Goal: Communication & Community: Connect with others

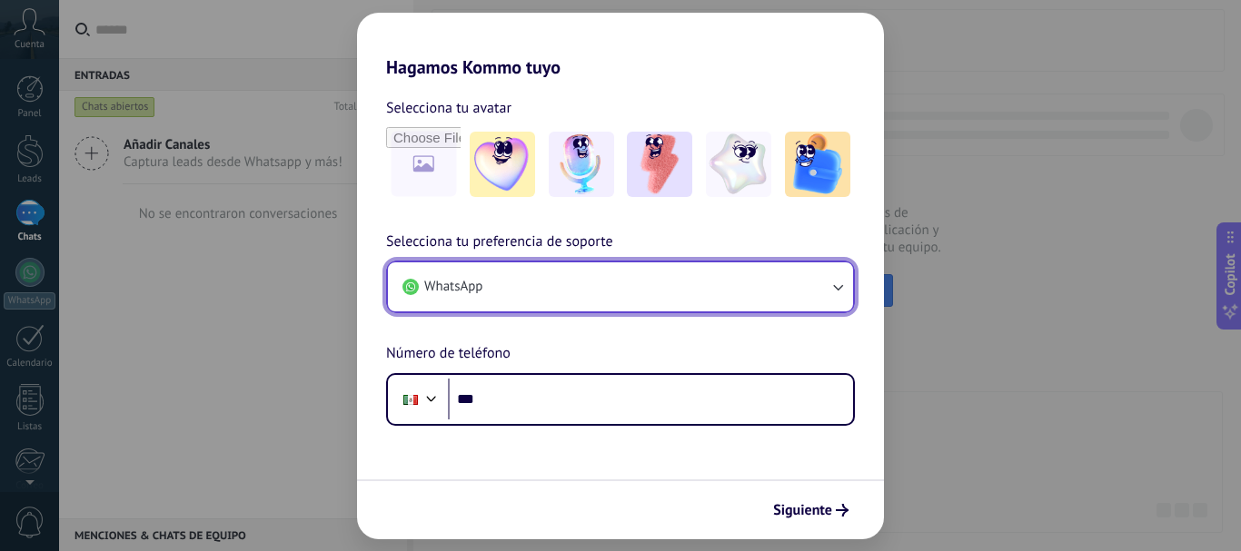
click at [593, 289] on button "WhatsApp" at bounding box center [620, 286] width 465 height 49
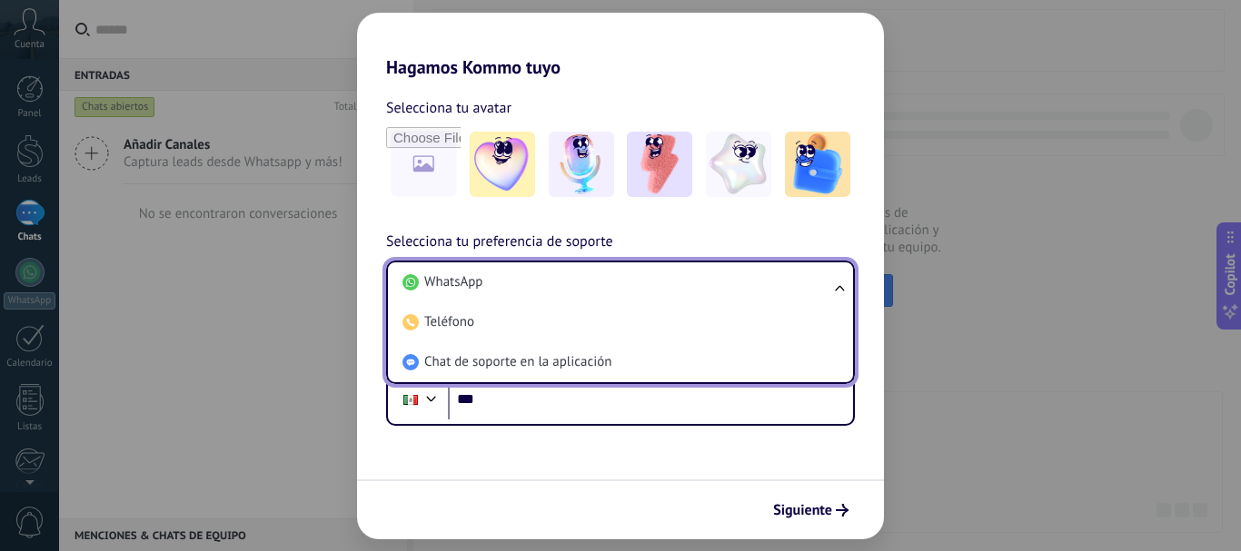
click at [593, 289] on li "WhatsApp" at bounding box center [616, 282] width 443 height 40
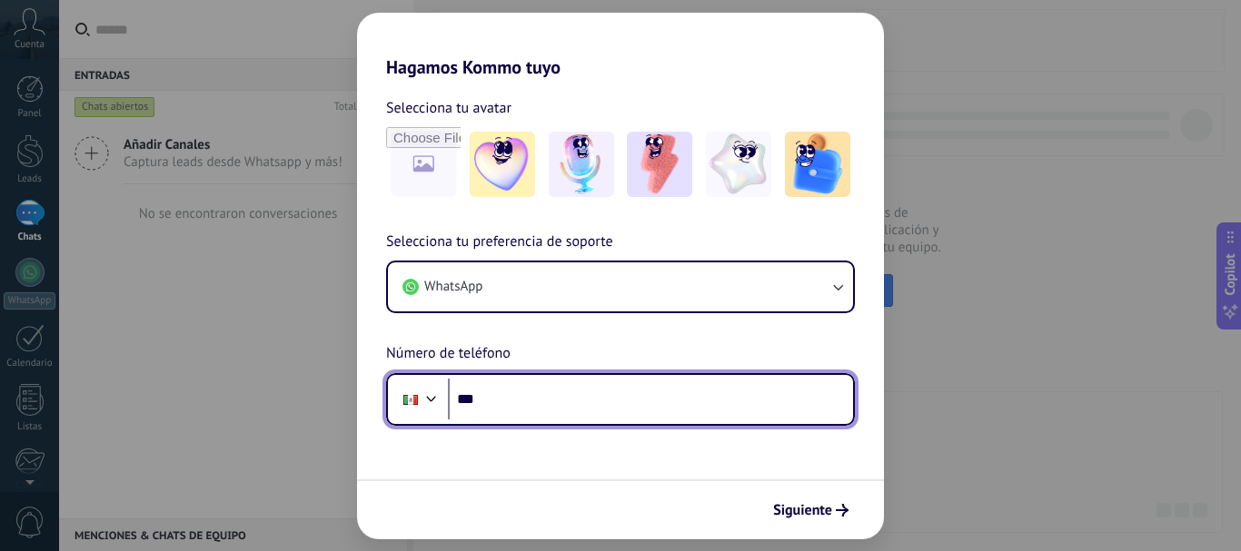
click at [555, 396] on input "***" at bounding box center [650, 400] width 405 height 42
type input "**********"
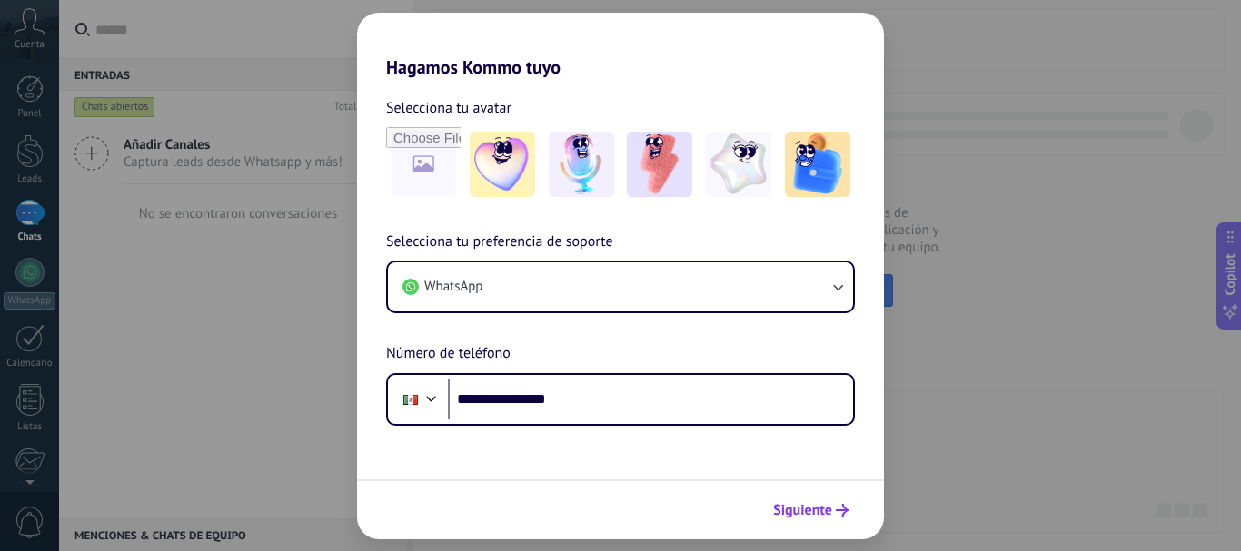
click at [808, 507] on span "Siguiente" at bounding box center [802, 510] width 59 height 13
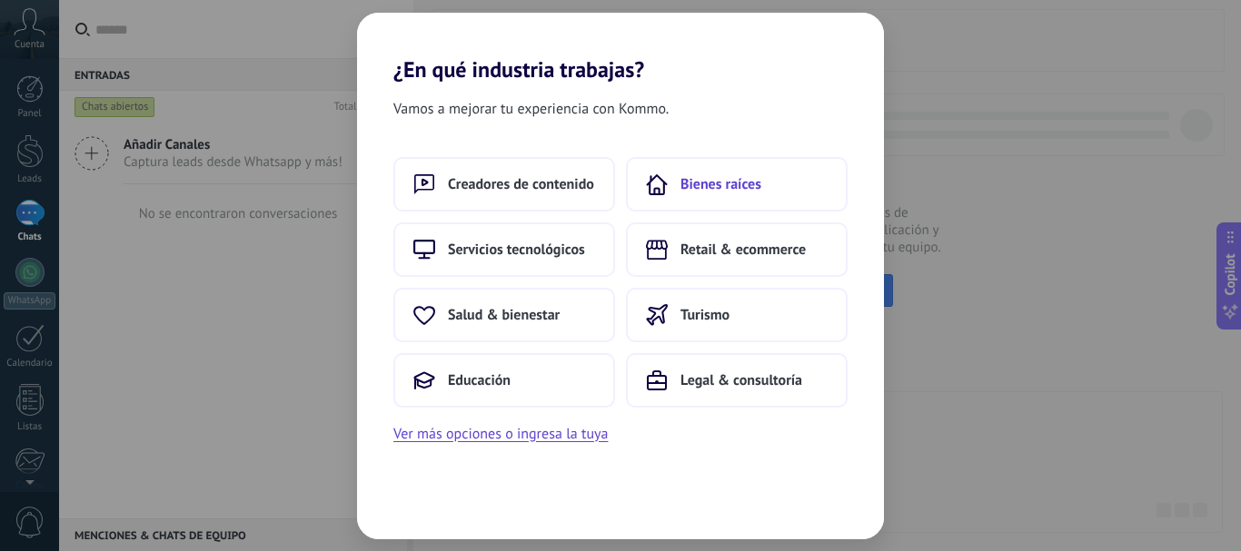
click at [749, 186] on span "Bienes raíces" at bounding box center [720, 184] width 81 height 18
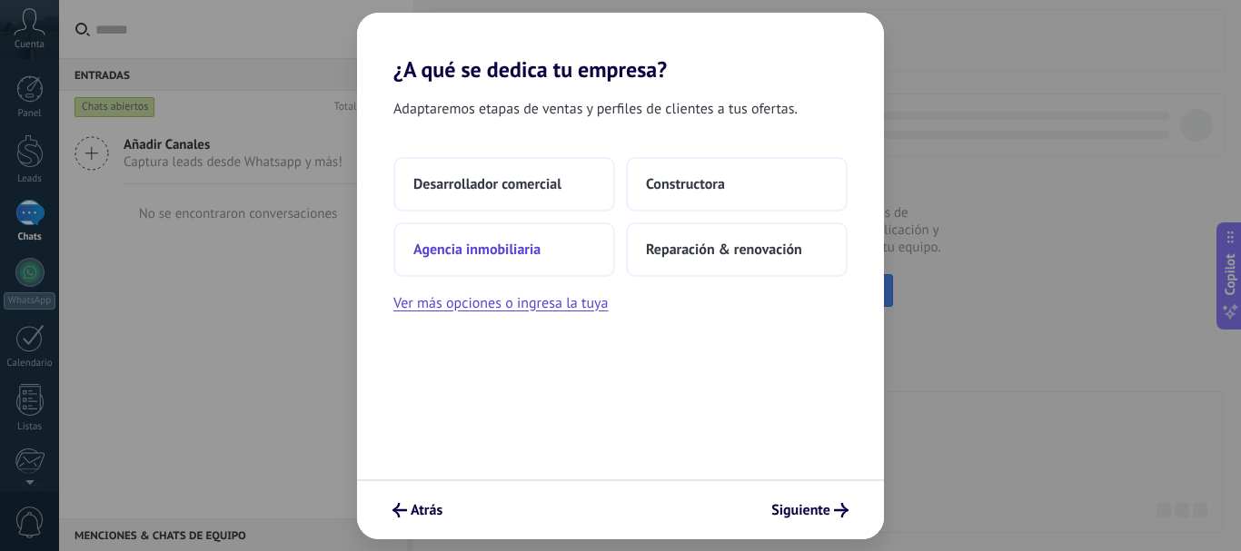
click at [521, 255] on span "Agencia inmobiliaria" at bounding box center [476, 250] width 127 height 18
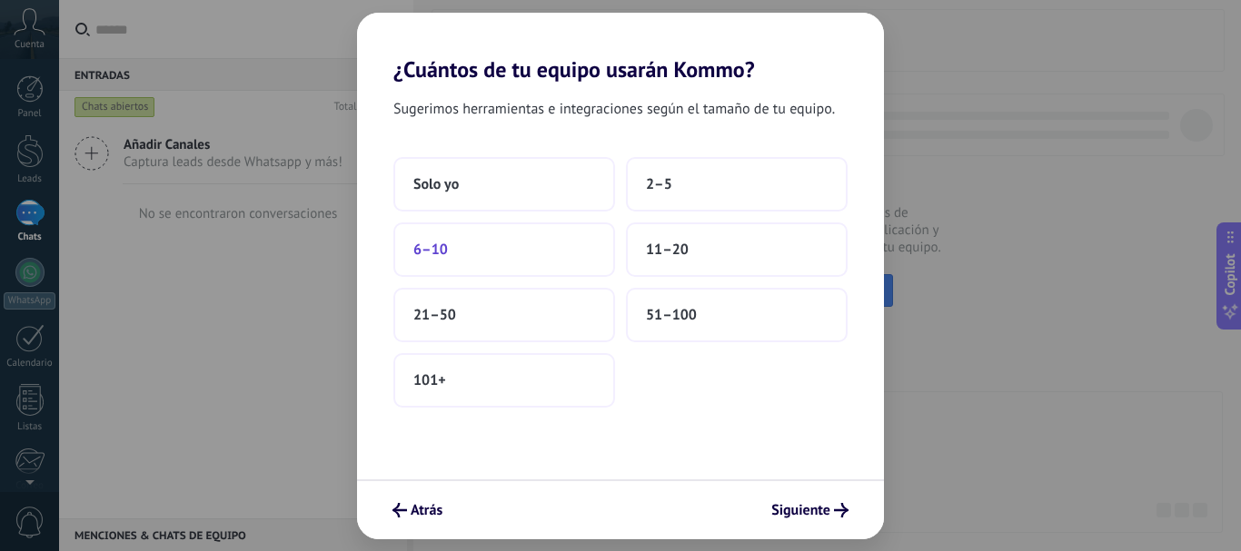
click at [427, 250] on span "6–10" at bounding box center [430, 250] width 35 height 18
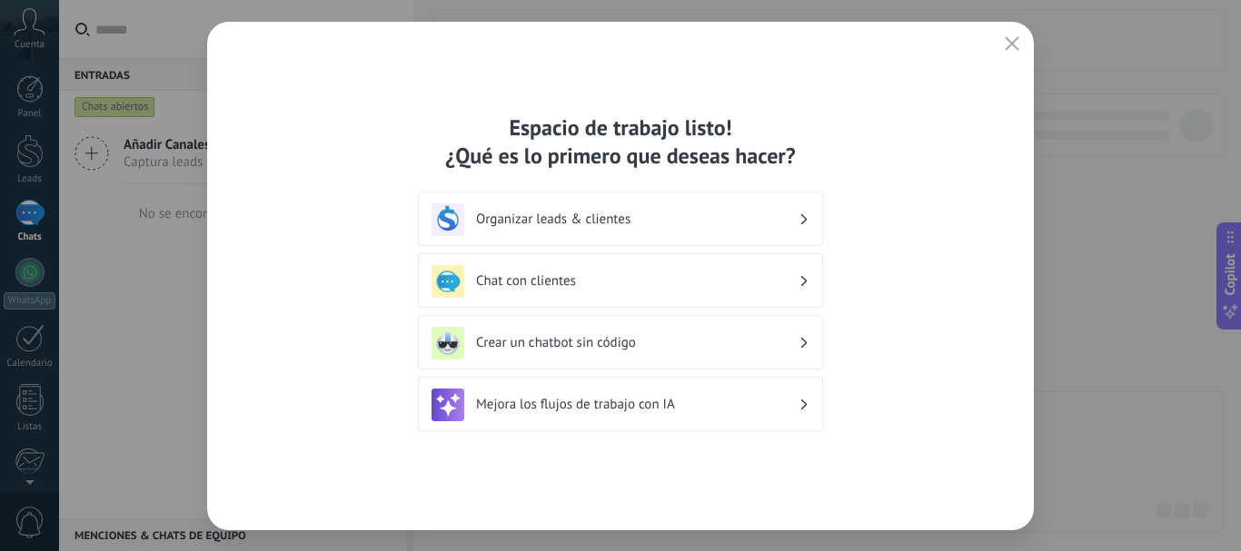
click at [557, 282] on h3 "Chat con clientes" at bounding box center [637, 280] width 322 height 17
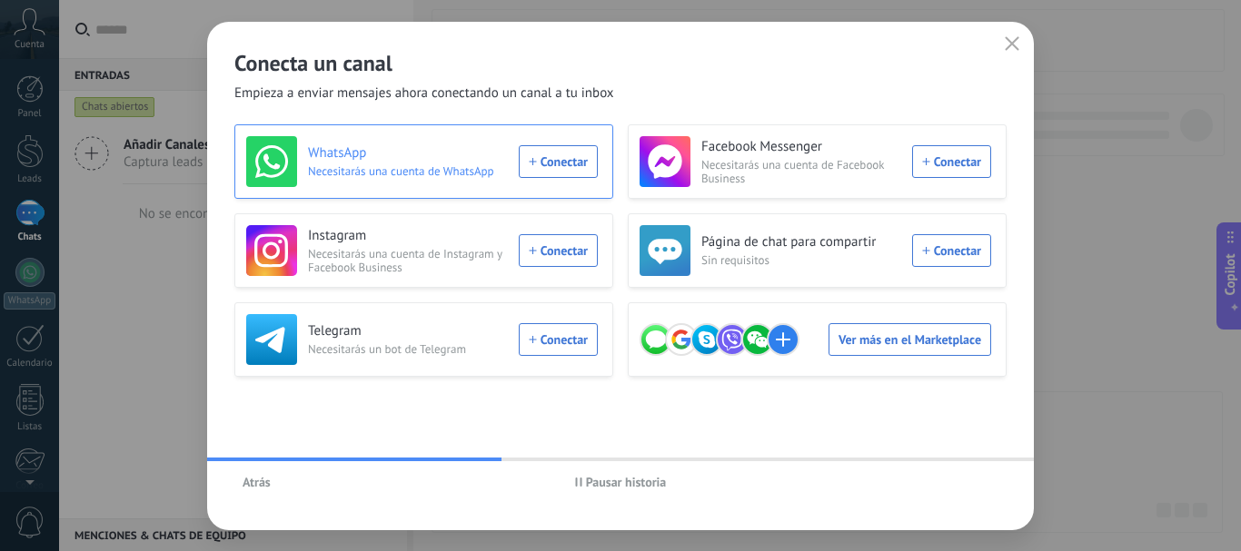
click at [587, 160] on div "WhatsApp Necesitarás una cuenta de WhatsApp Conectar" at bounding box center [421, 161] width 351 height 51
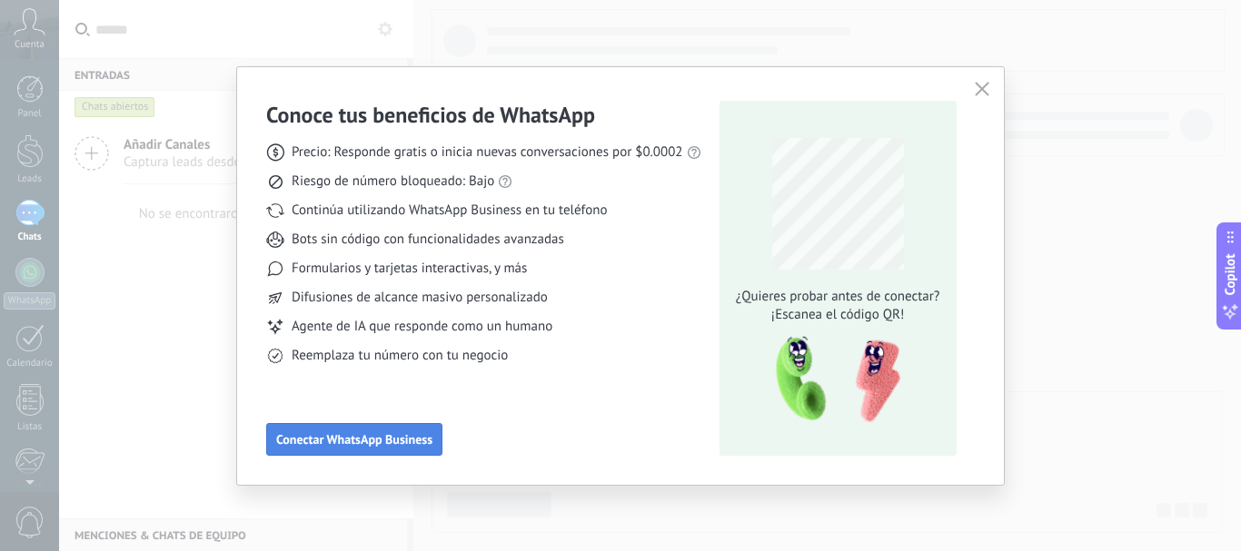
click at [364, 449] on button "Conectar WhatsApp Business" at bounding box center [354, 439] width 176 height 33
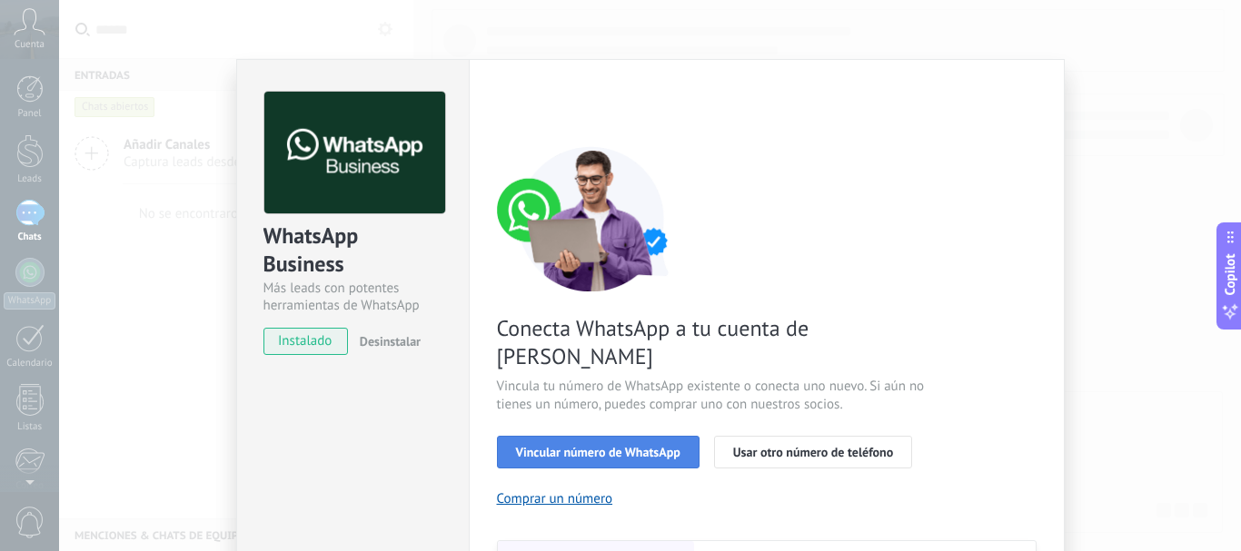
click at [604, 436] on button "Vincular número de WhatsApp" at bounding box center [598, 452] width 203 height 33
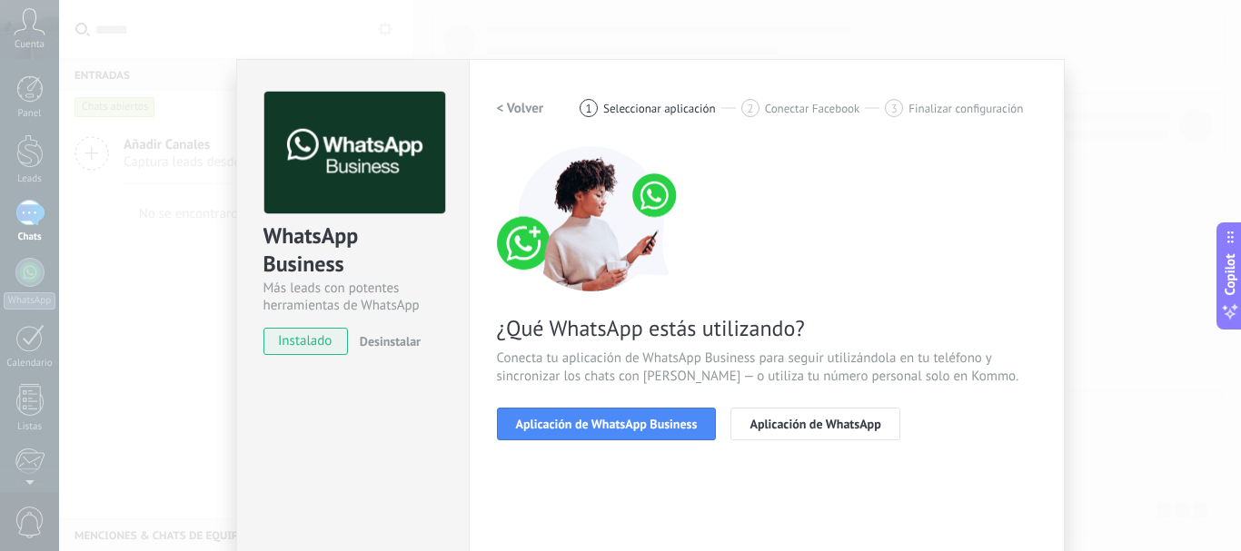
scroll to position [121, 0]
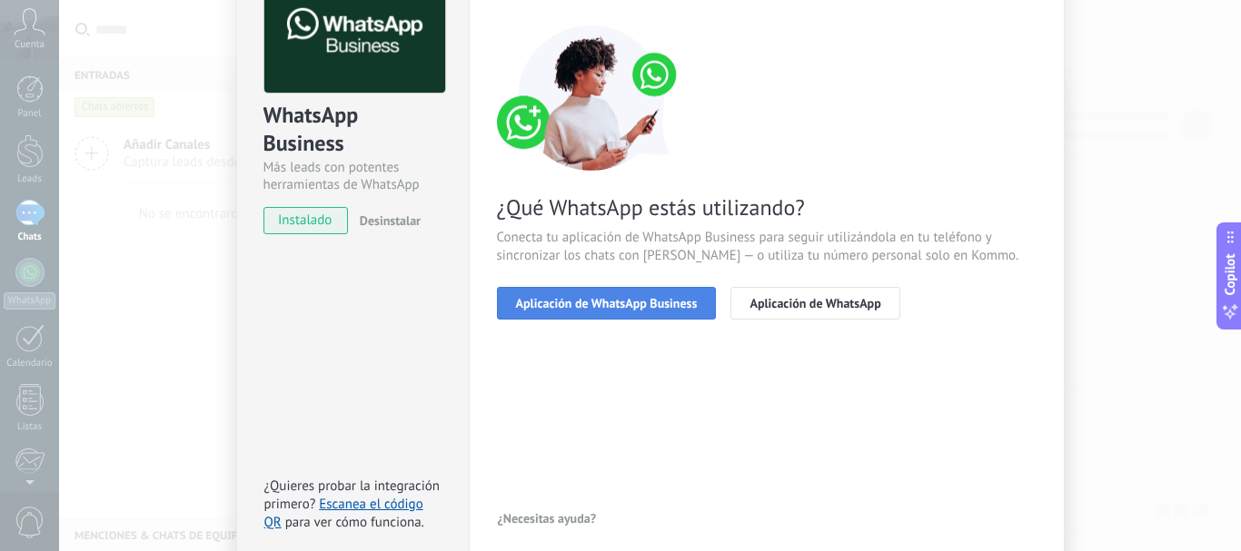
click at [575, 304] on span "Aplicación de WhatsApp Business" at bounding box center [607, 303] width 182 height 13
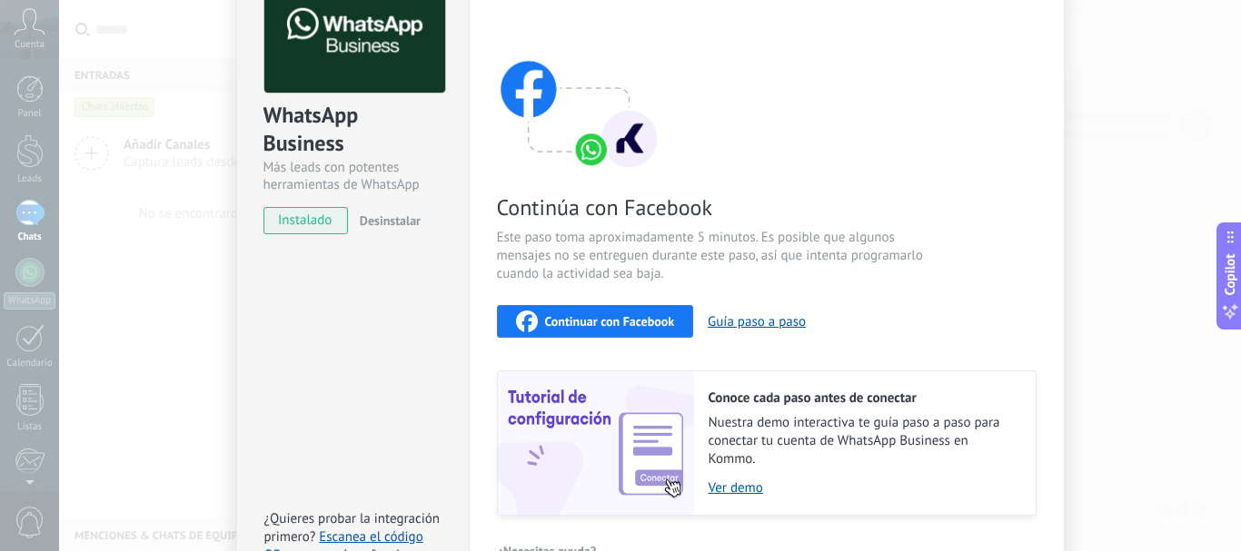
click at [591, 318] on span "Continuar con Facebook" at bounding box center [610, 321] width 130 height 13
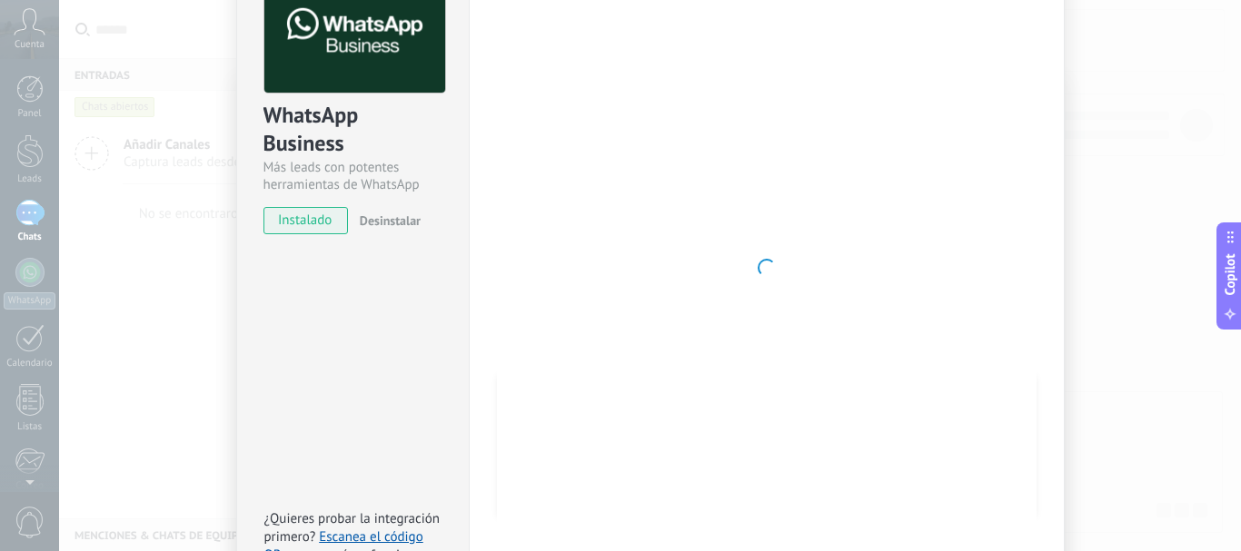
scroll to position [0, 0]
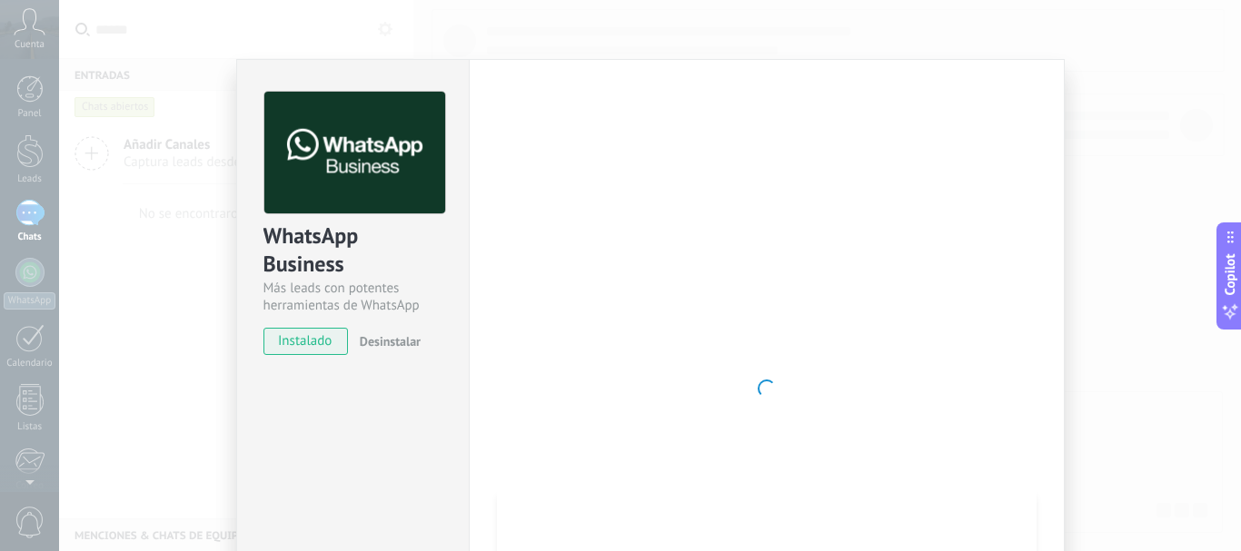
click at [290, 338] on span "instalado" at bounding box center [305, 341] width 83 height 27
click at [767, 371] on div at bounding box center [766, 389] width 539 height 594
click at [1126, 252] on div "WhatsApp Business Más leads con potentes herramientas de WhatsApp instalado Des…" at bounding box center [650, 275] width 1182 height 551
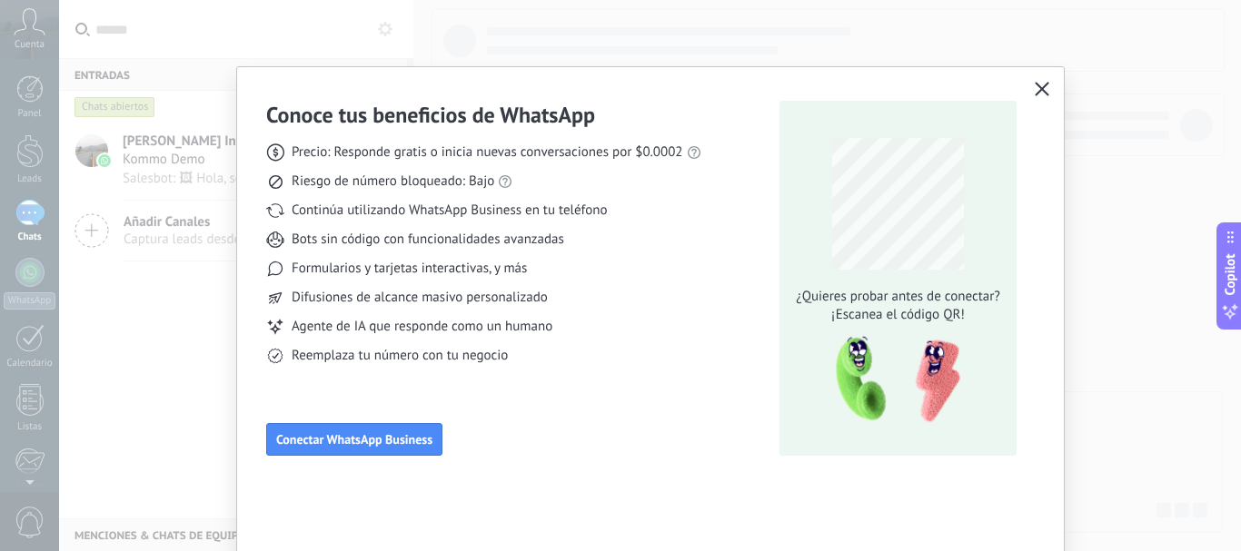
click at [1041, 92] on use "button" at bounding box center [1042, 89] width 14 height 14
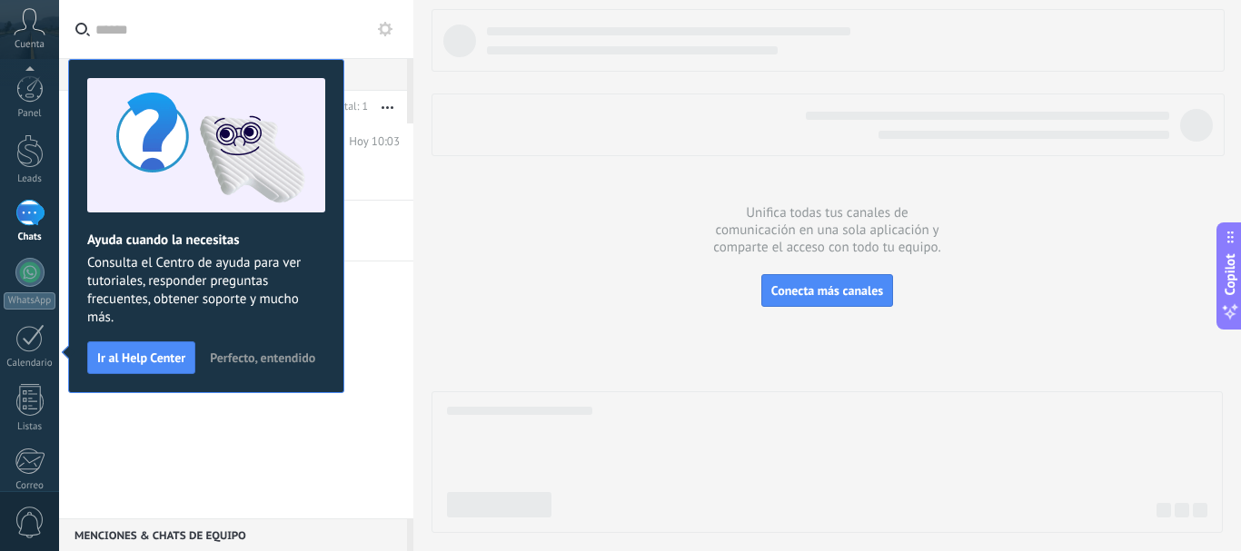
scroll to position [204, 0]
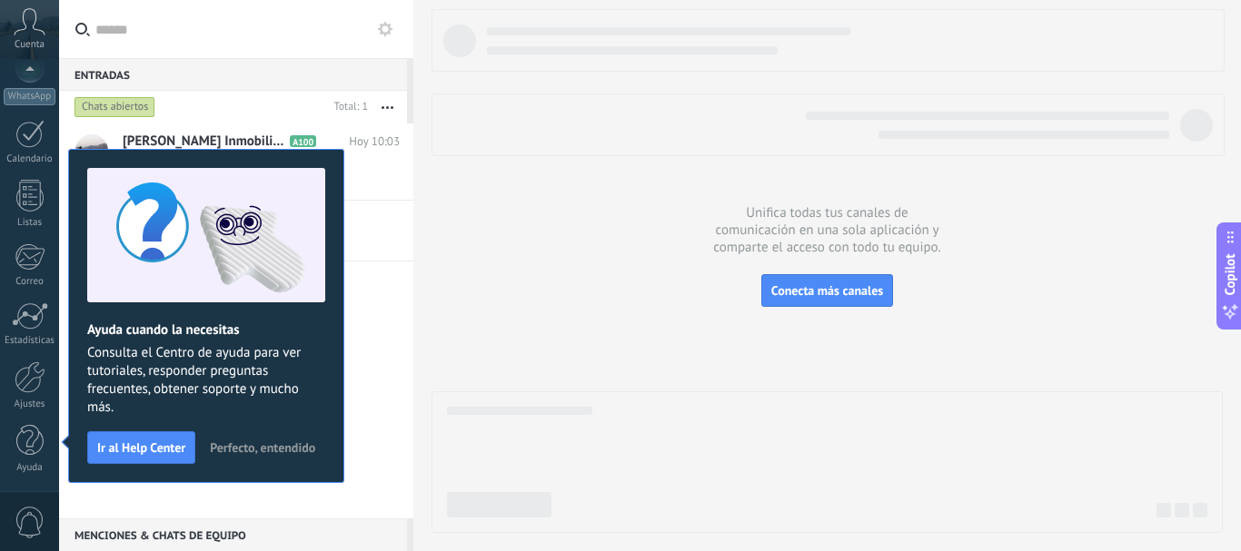
click at [265, 449] on span "Perfecto, entendido" at bounding box center [262, 447] width 105 height 13
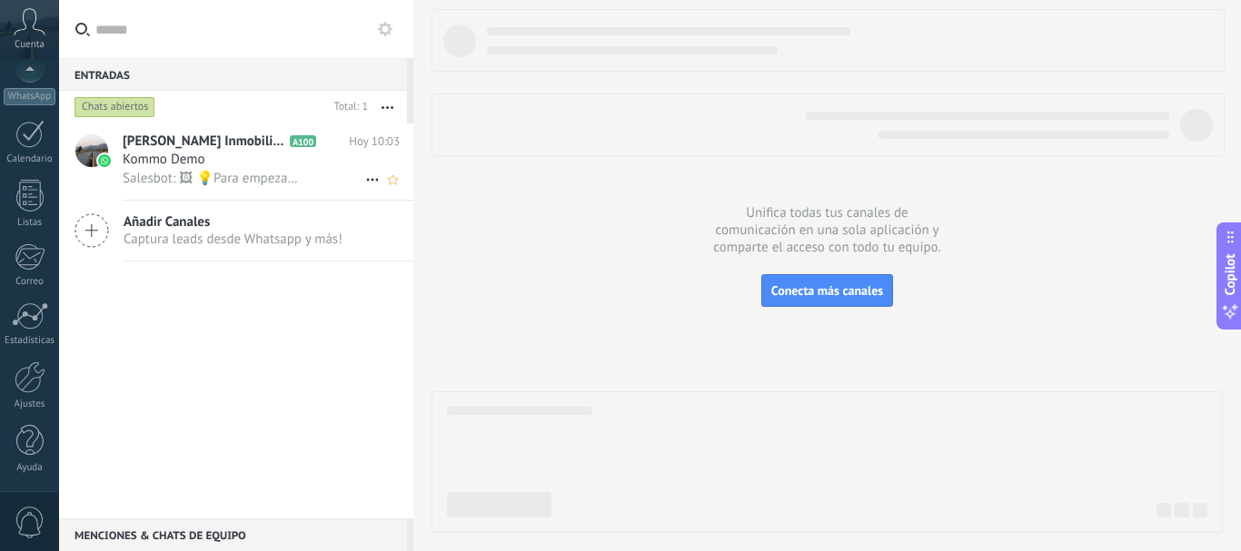
click at [218, 156] on div "Kommo Demo" at bounding box center [261, 160] width 277 height 18
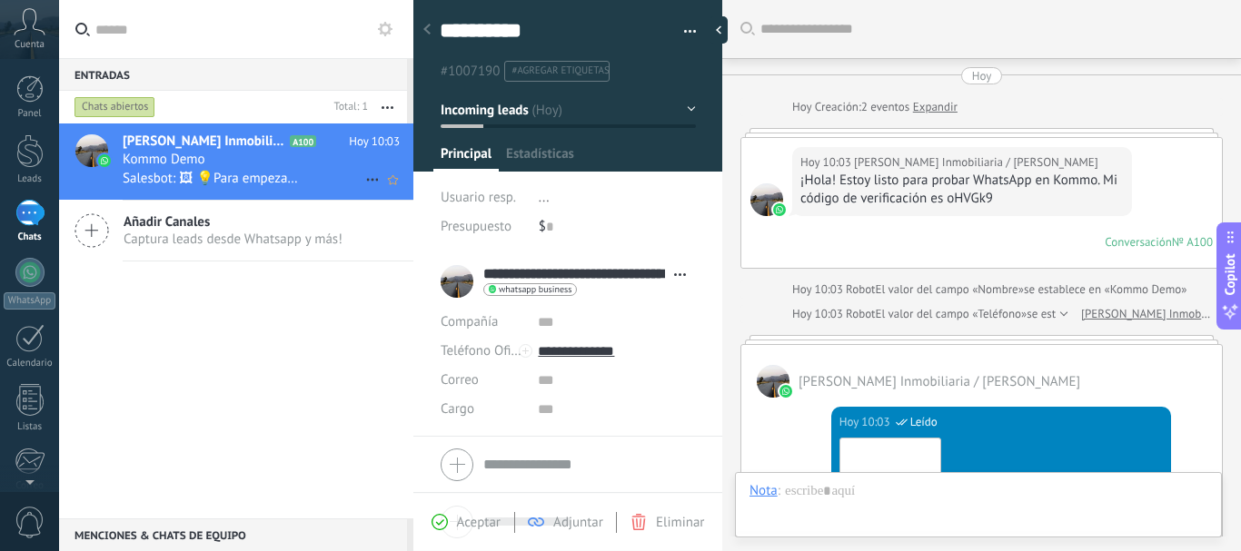
scroll to position [527, 0]
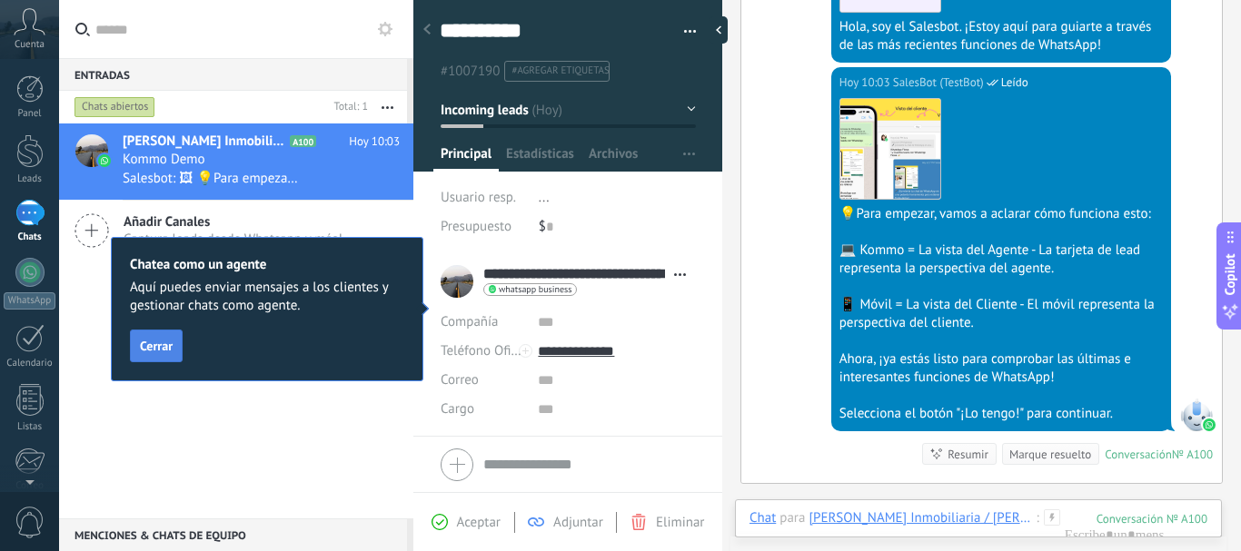
click at [150, 350] on span "Cerrar" at bounding box center [156, 346] width 33 height 13
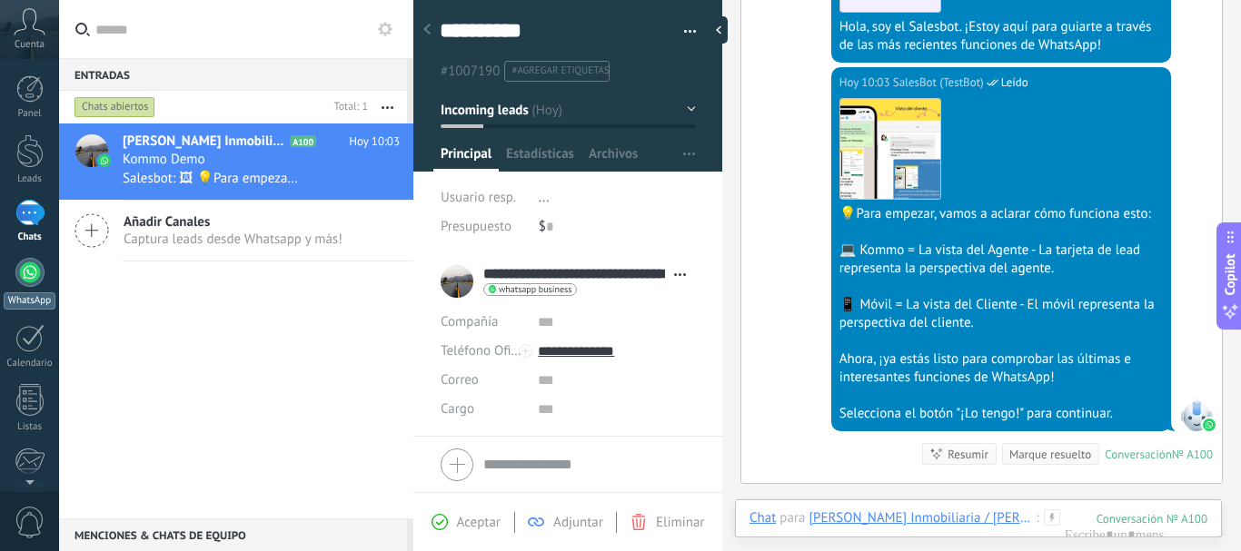
click at [32, 282] on div at bounding box center [29, 272] width 29 height 29
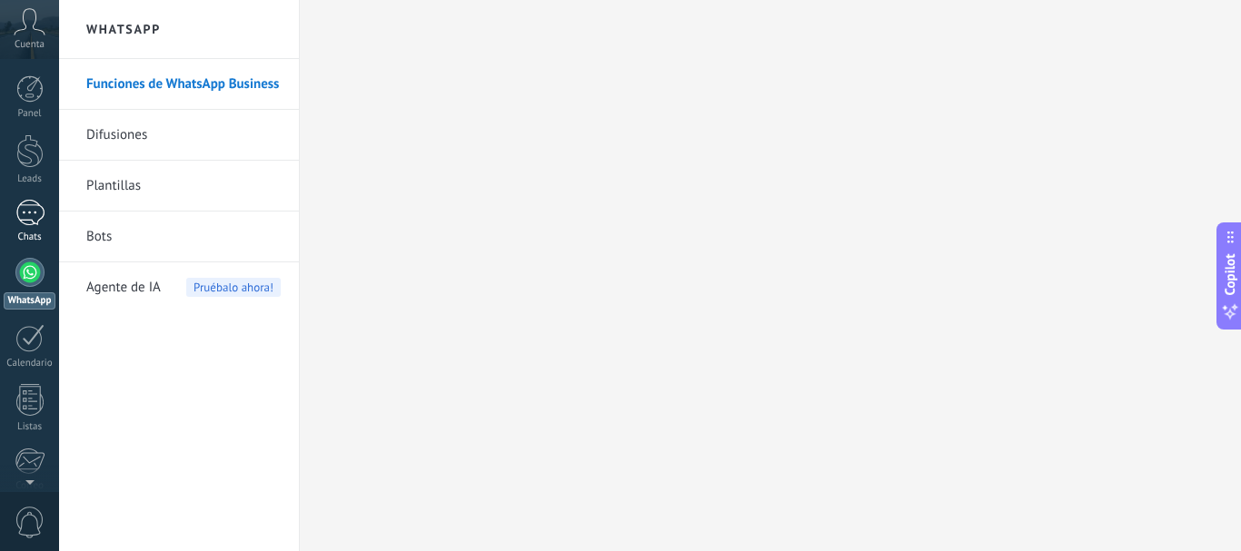
click at [27, 219] on div "1" at bounding box center [29, 213] width 29 height 26
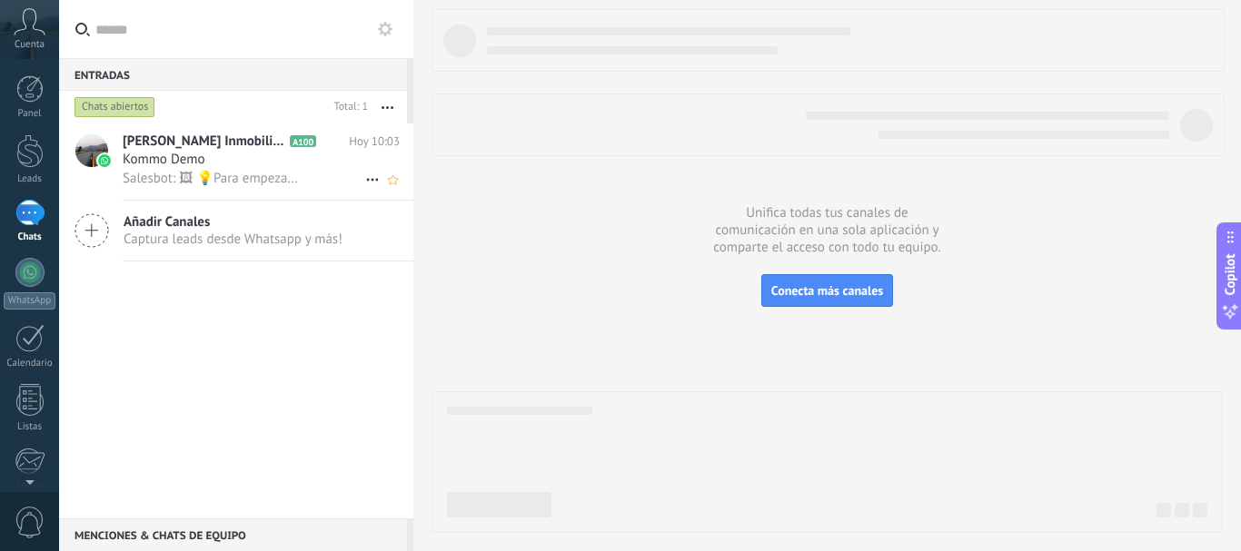
click at [249, 175] on span "Salesbot: 🖼 💡Para empezar, vamos a aclarar cómo funciona esto: 💻 Kommo = La vis…" at bounding box center [211, 178] width 177 height 17
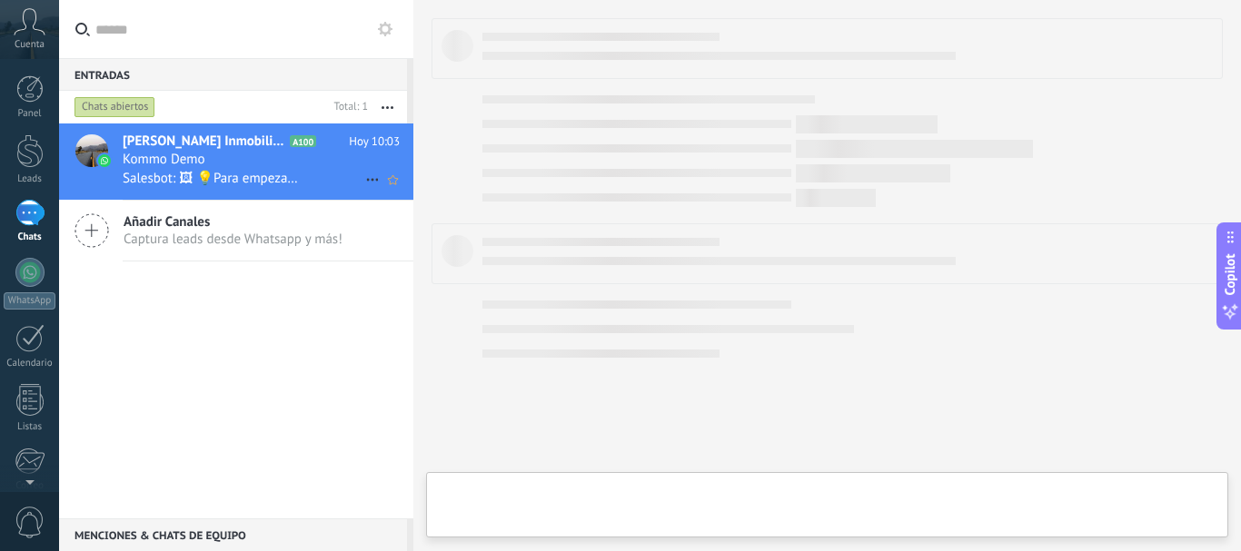
type textarea "**********"
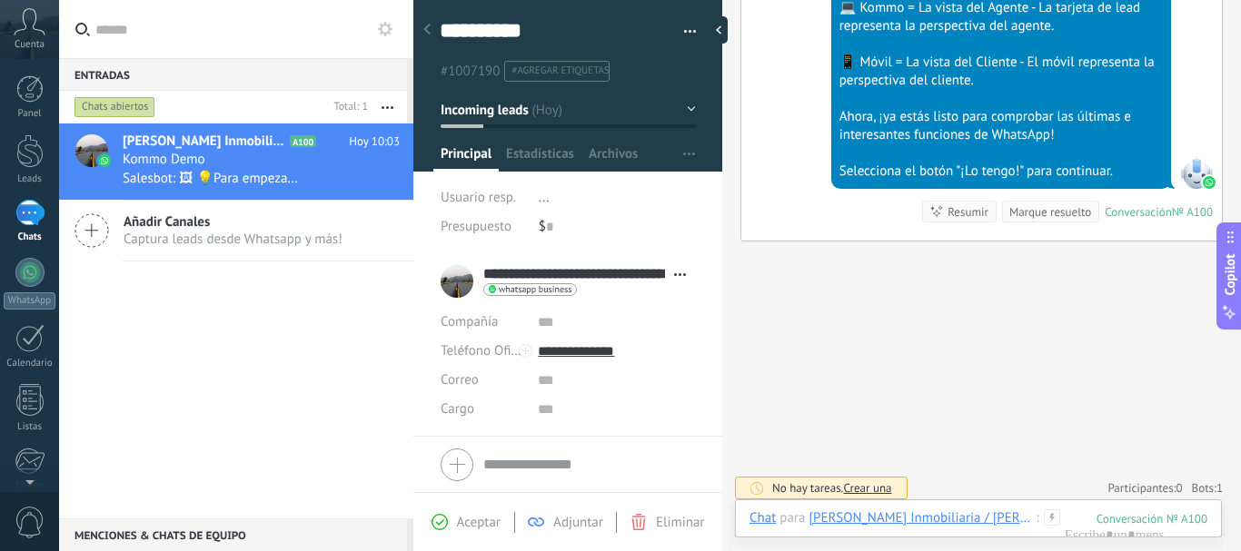
scroll to position [777, 0]
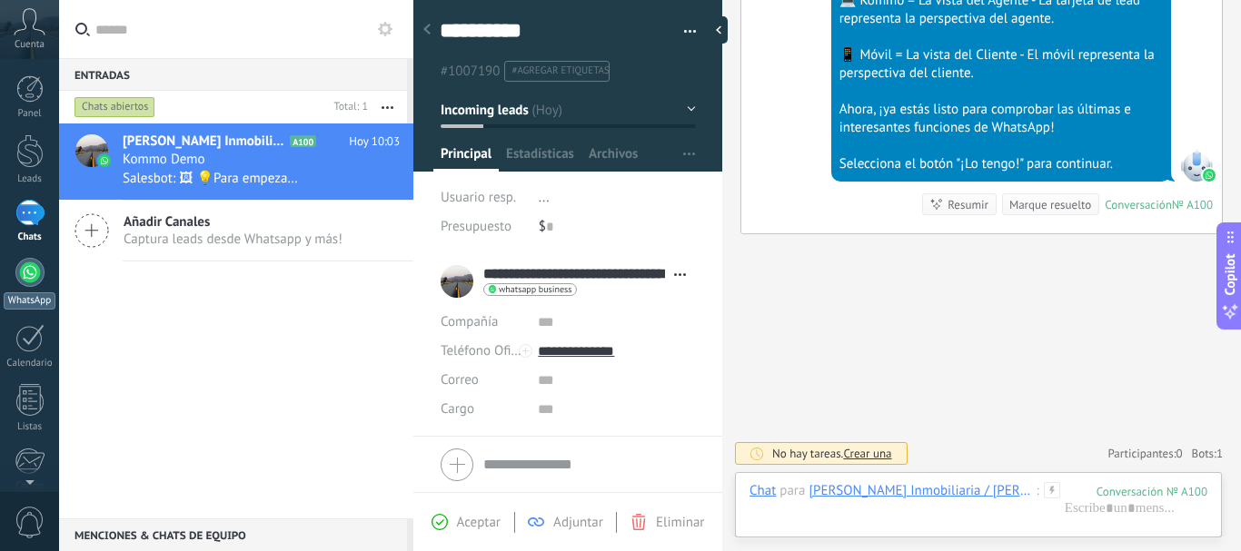
click at [31, 281] on div at bounding box center [29, 272] width 29 height 29
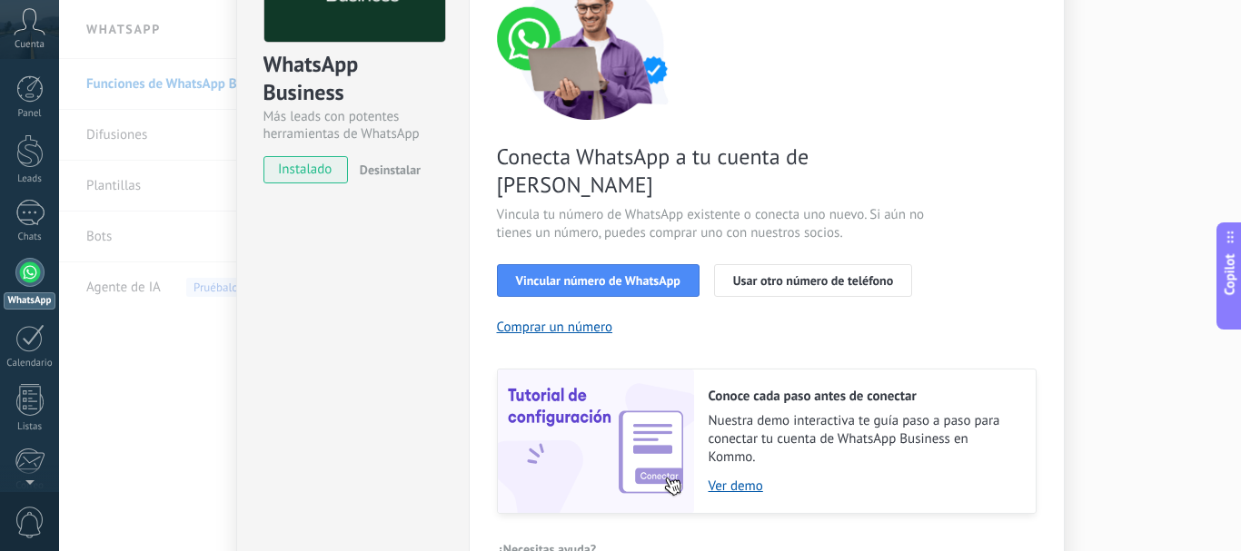
scroll to position [13, 0]
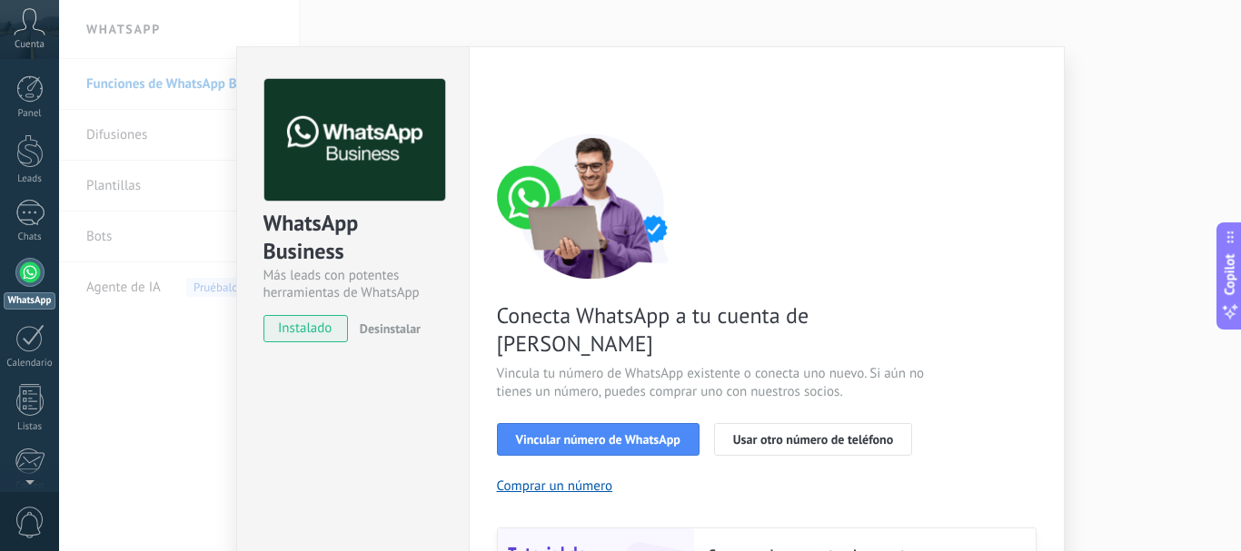
click at [288, 326] on span "instalado" at bounding box center [305, 328] width 83 height 27
click at [533, 433] on span "Vincular número de WhatsApp" at bounding box center [598, 439] width 164 height 13
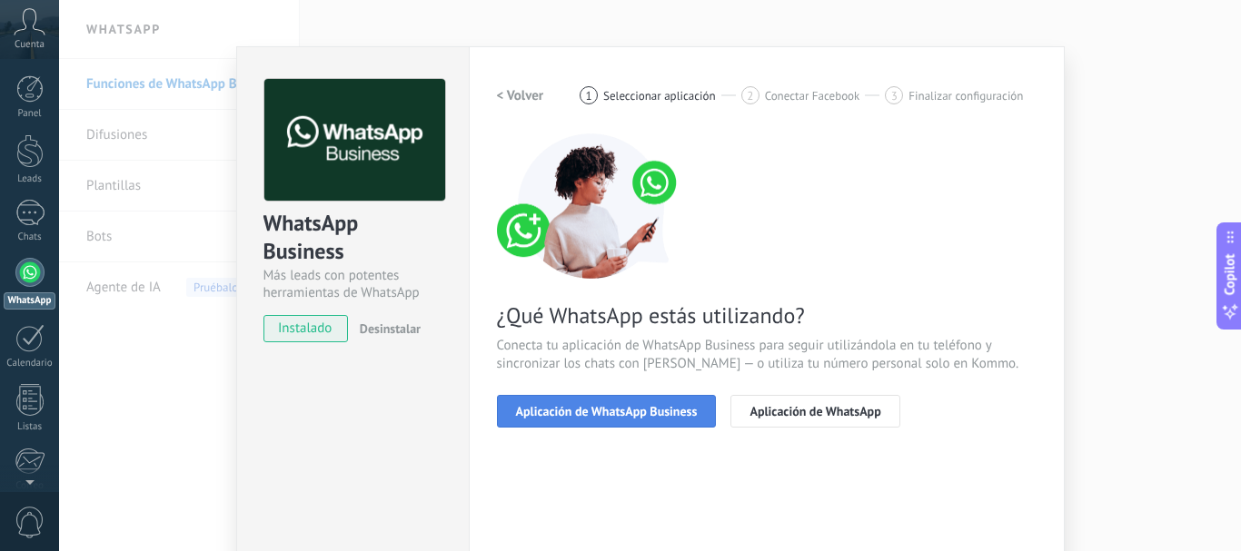
click at [599, 420] on button "Aplicación de WhatsApp Business" at bounding box center [607, 411] width 220 height 33
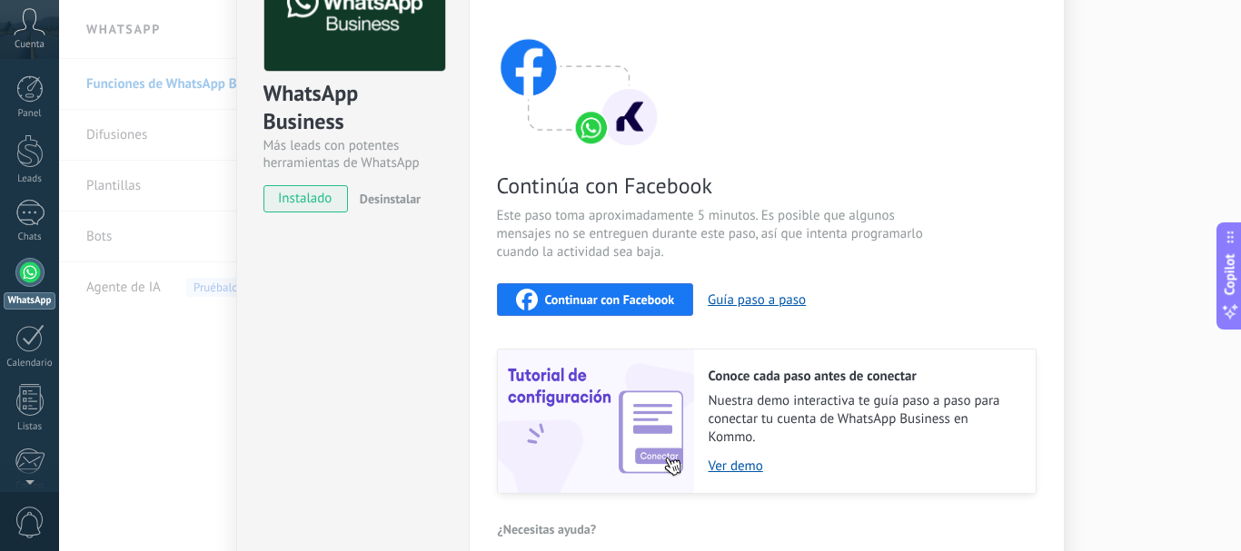
scroll to position [114, 0]
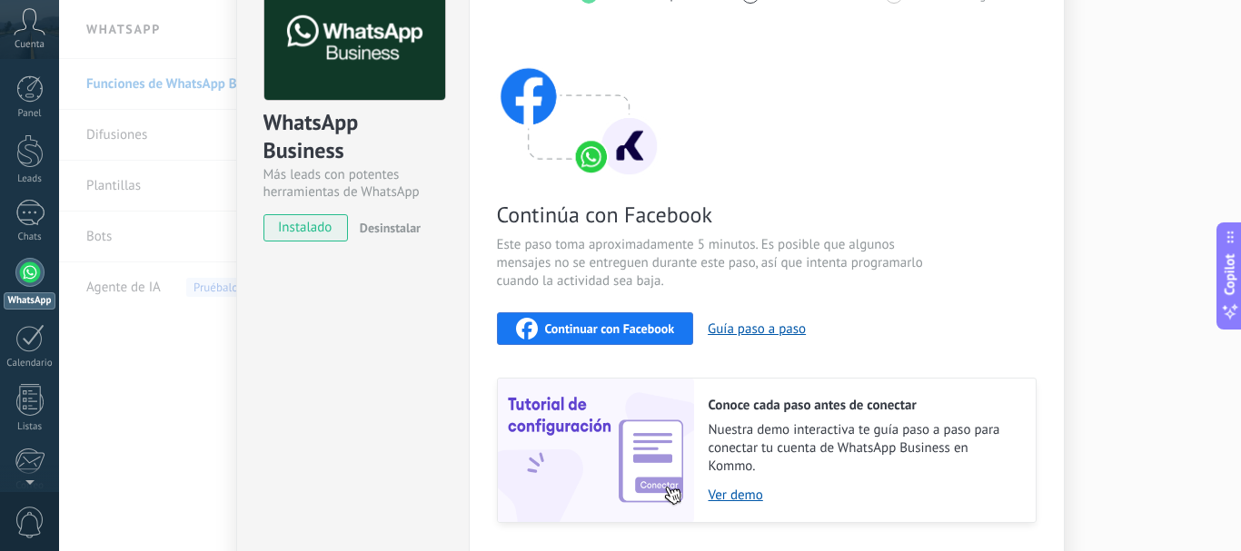
click at [572, 327] on span "Continuar con Facebook" at bounding box center [610, 328] width 130 height 13
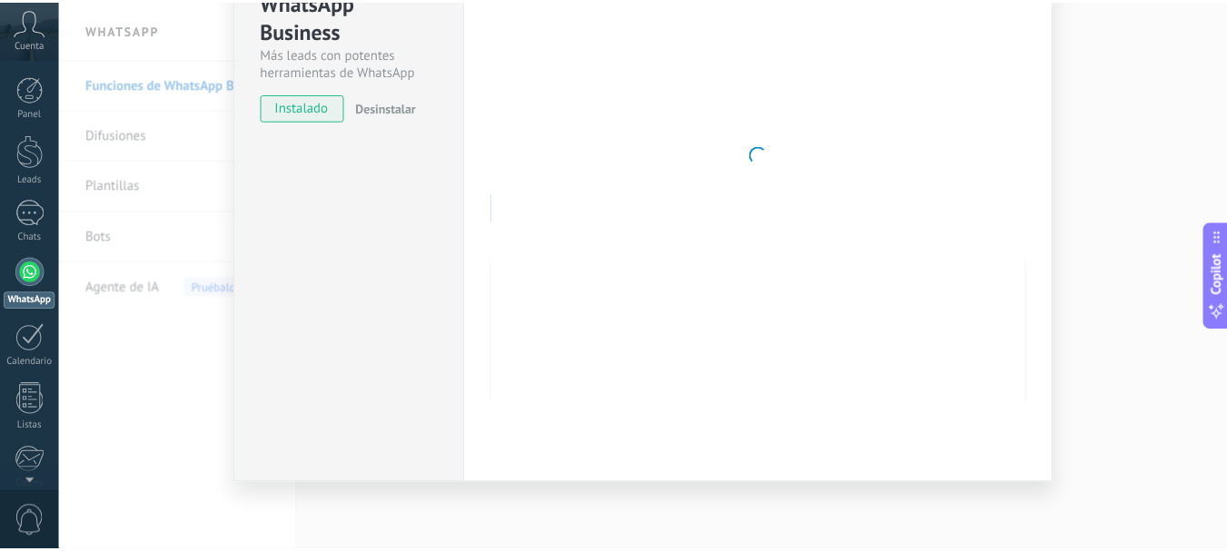
scroll to position [0, 0]
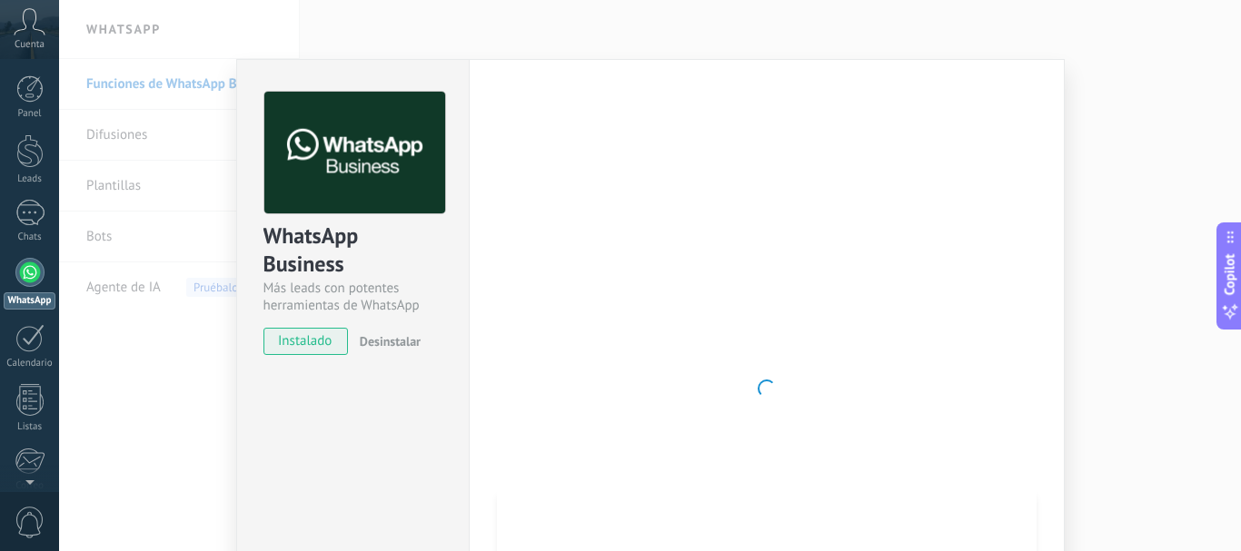
click at [707, 304] on div at bounding box center [766, 389] width 539 height 594
click at [304, 343] on span "instalado" at bounding box center [305, 341] width 83 height 27
click at [191, 378] on div "WhatsApp Business Más leads con potentes herramientas de WhatsApp instalado Des…" at bounding box center [650, 275] width 1182 height 551
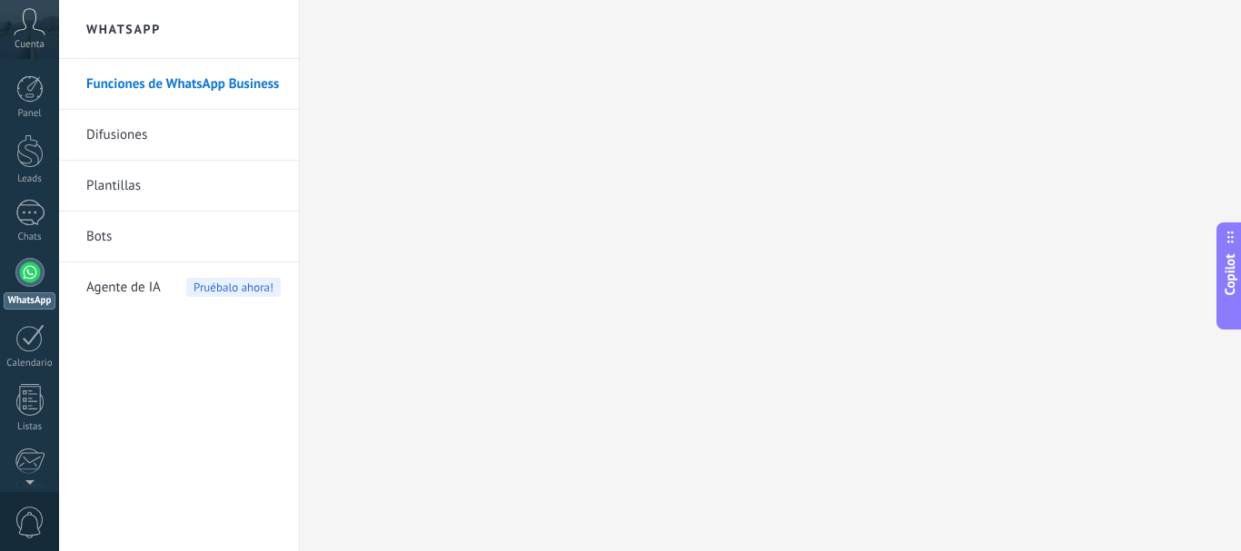
click at [28, 281] on div at bounding box center [29, 272] width 29 height 29
click at [29, 222] on div "1" at bounding box center [29, 213] width 29 height 26
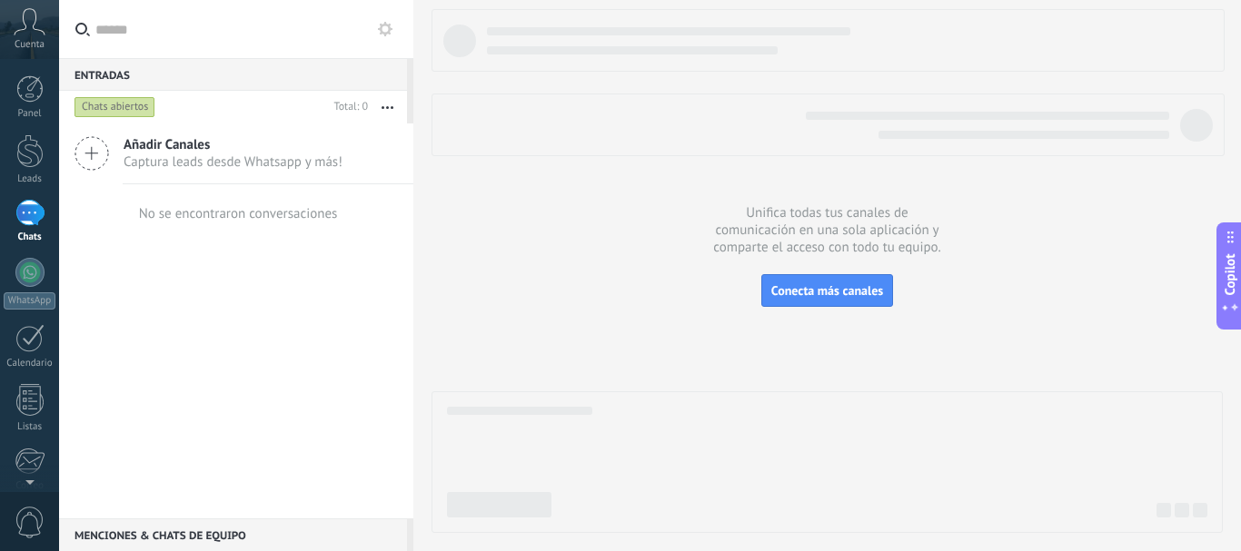
click at [492, 120] on div at bounding box center [800, 125] width 737 height 27
click at [28, 155] on div at bounding box center [29, 151] width 27 height 34
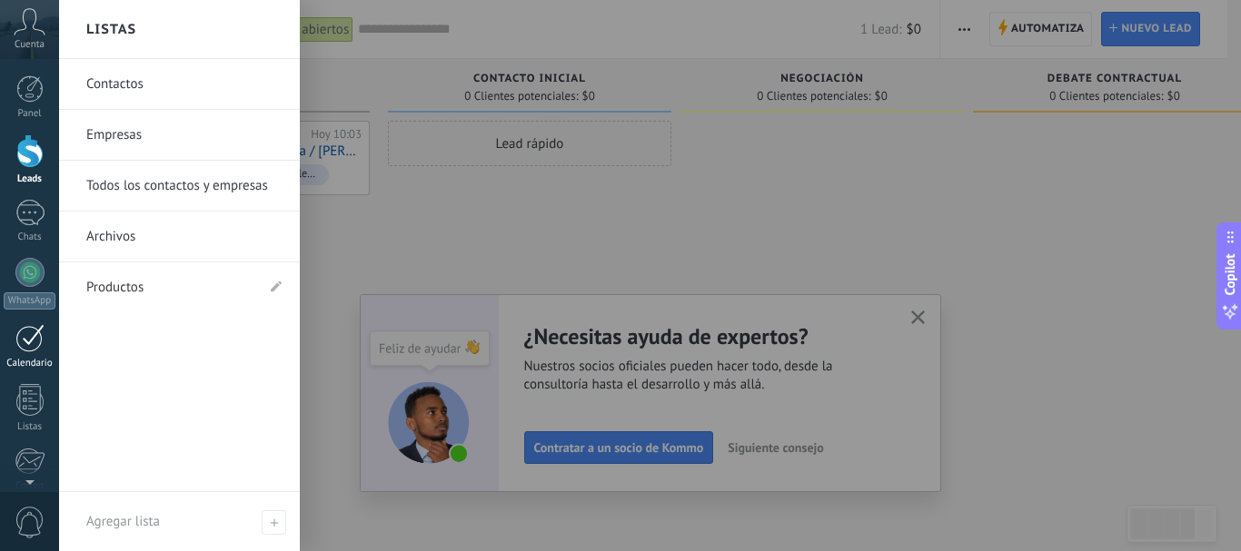
click at [27, 346] on div at bounding box center [29, 338] width 29 height 28
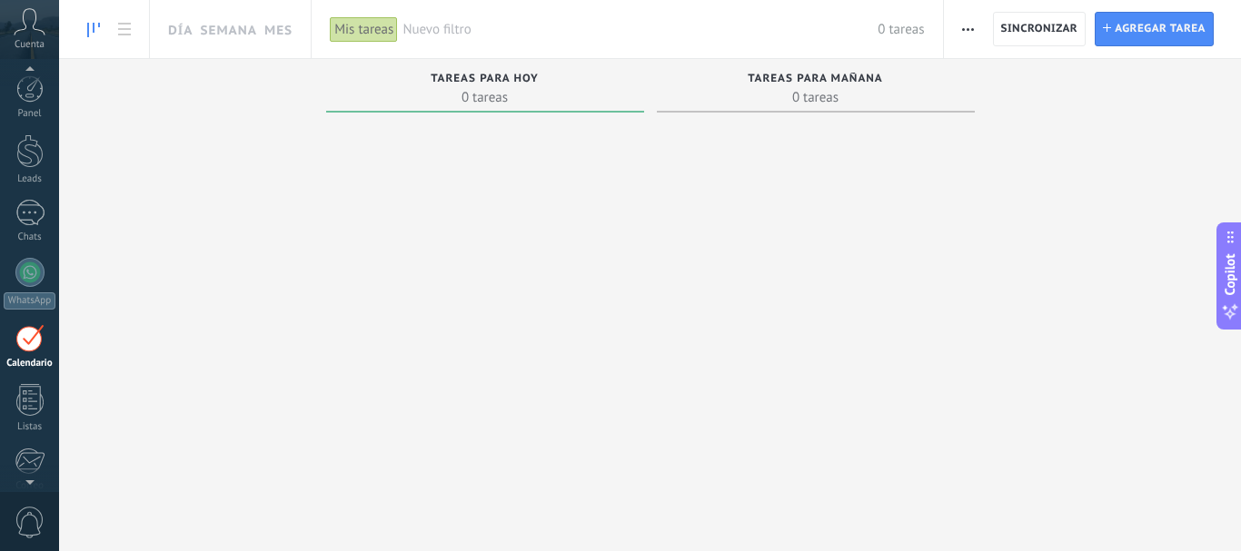
scroll to position [53, 0]
click at [1053, 33] on span "Sincronizar" at bounding box center [1039, 29] width 77 height 11
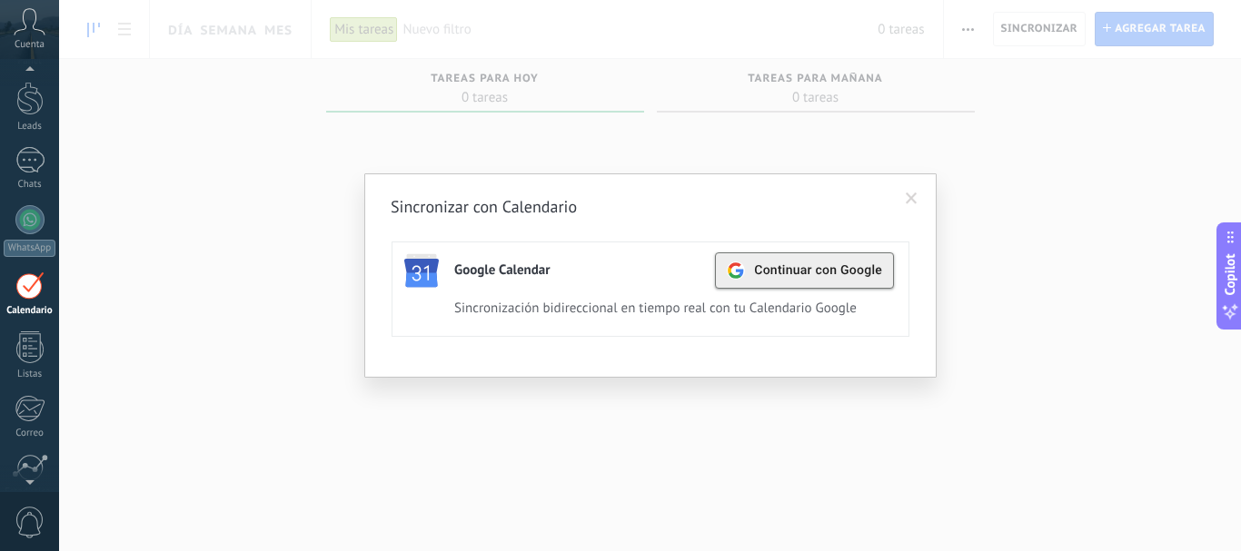
click at [818, 281] on div "Continuar con Google" at bounding box center [804, 270] width 155 height 35
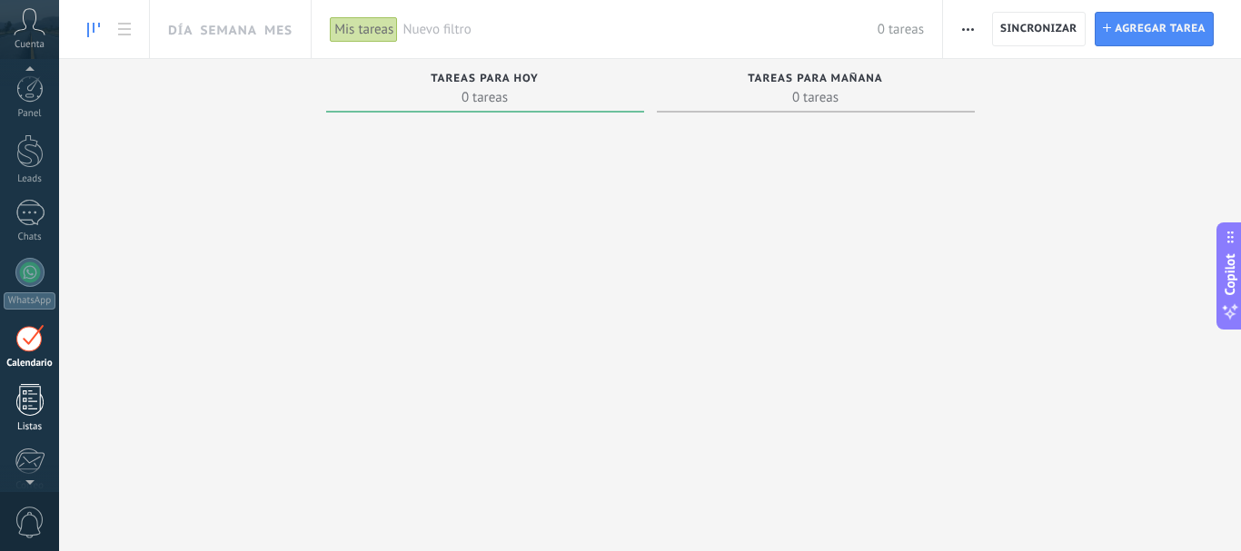
scroll to position [53, 0]
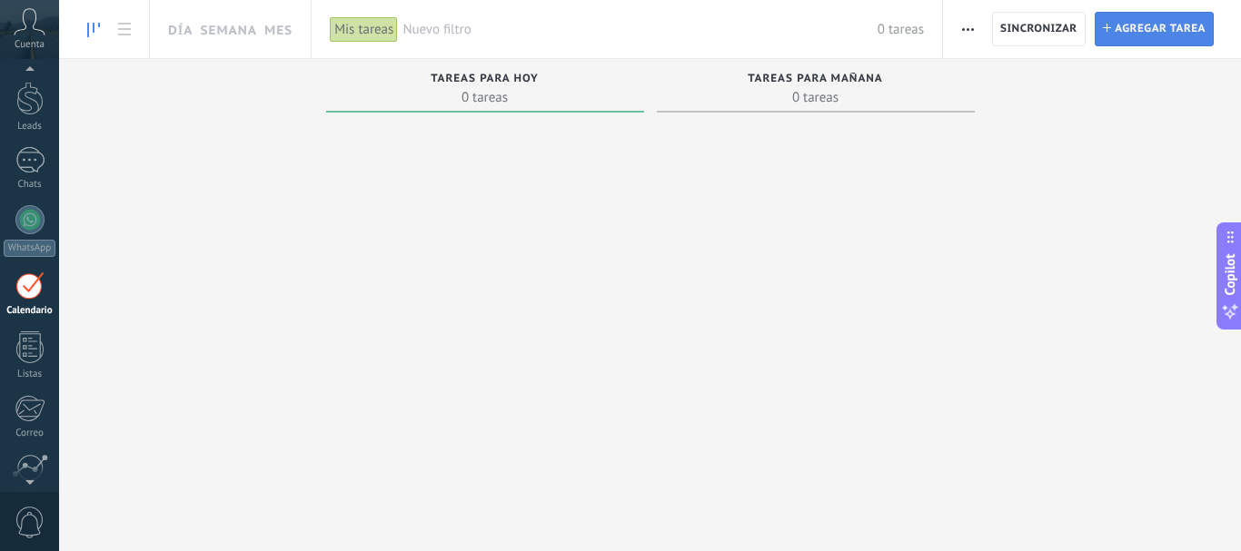
click at [1125, 28] on span "Agregar tarea" at bounding box center [1159, 29] width 91 height 33
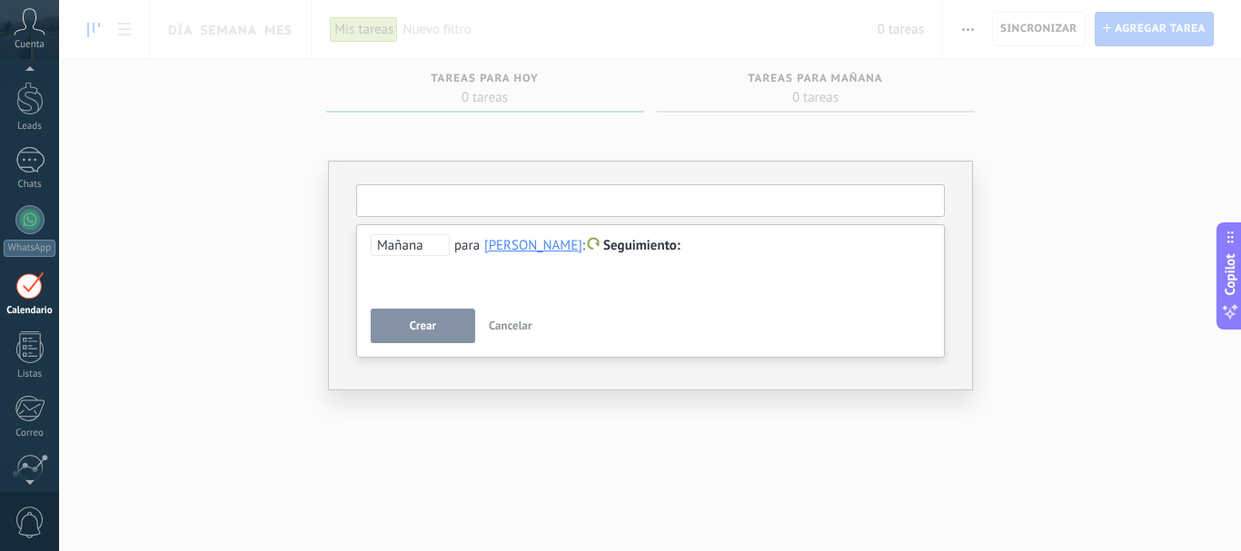
click at [566, 198] on input "text" at bounding box center [650, 200] width 589 height 33
click at [751, 240] on div at bounding box center [650, 246] width 559 height 22
click at [446, 326] on button "Crear" at bounding box center [423, 326] width 104 height 35
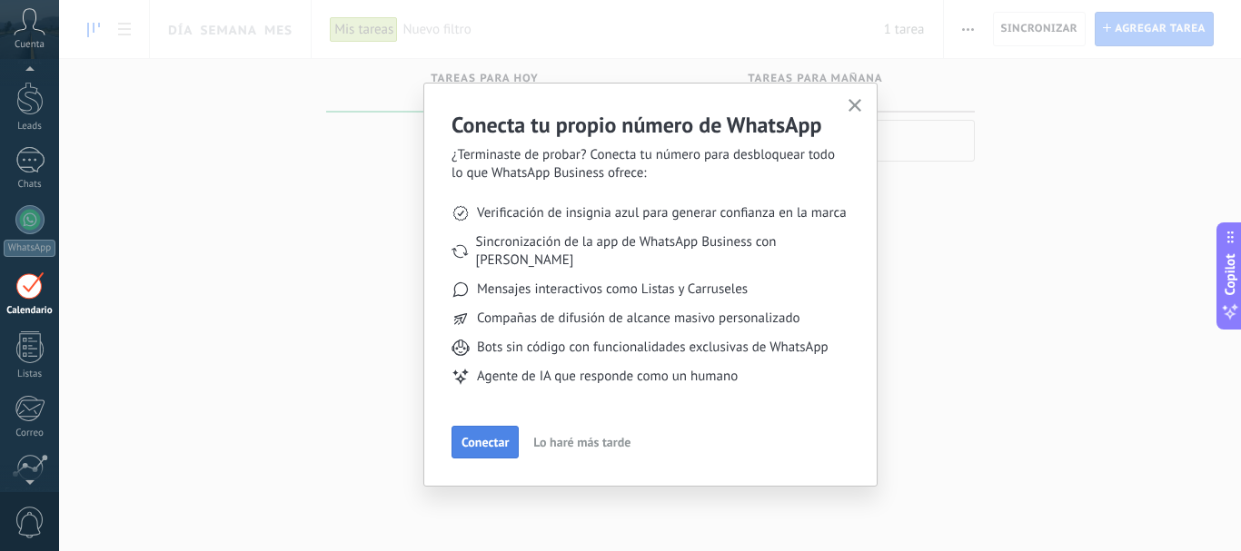
click at [483, 436] on span "Conectar" at bounding box center [484, 442] width 47 height 13
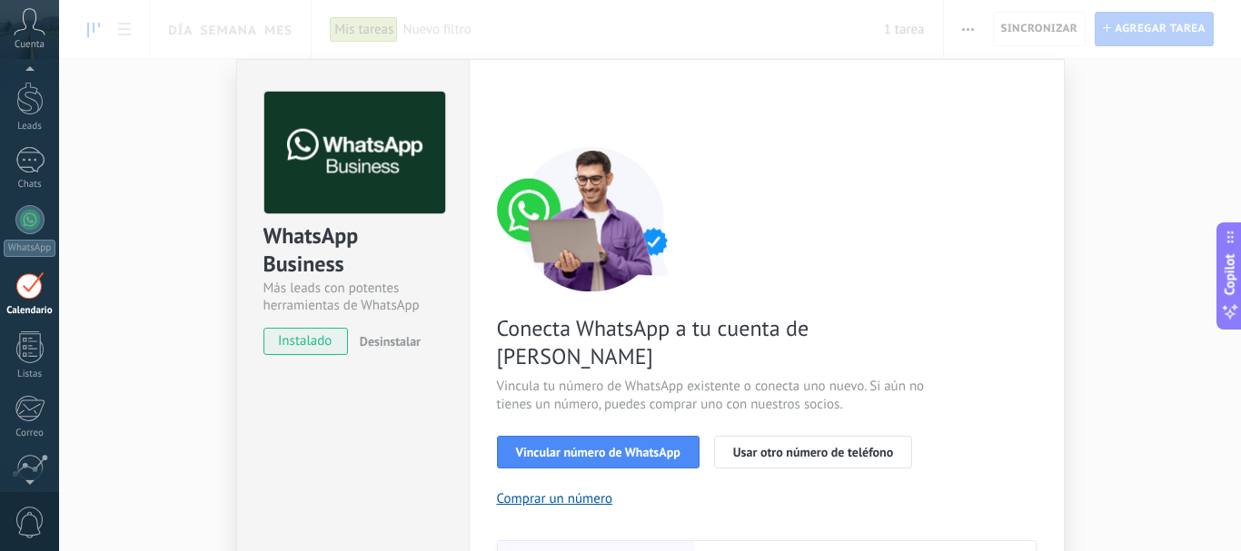
scroll to position [242, 0]
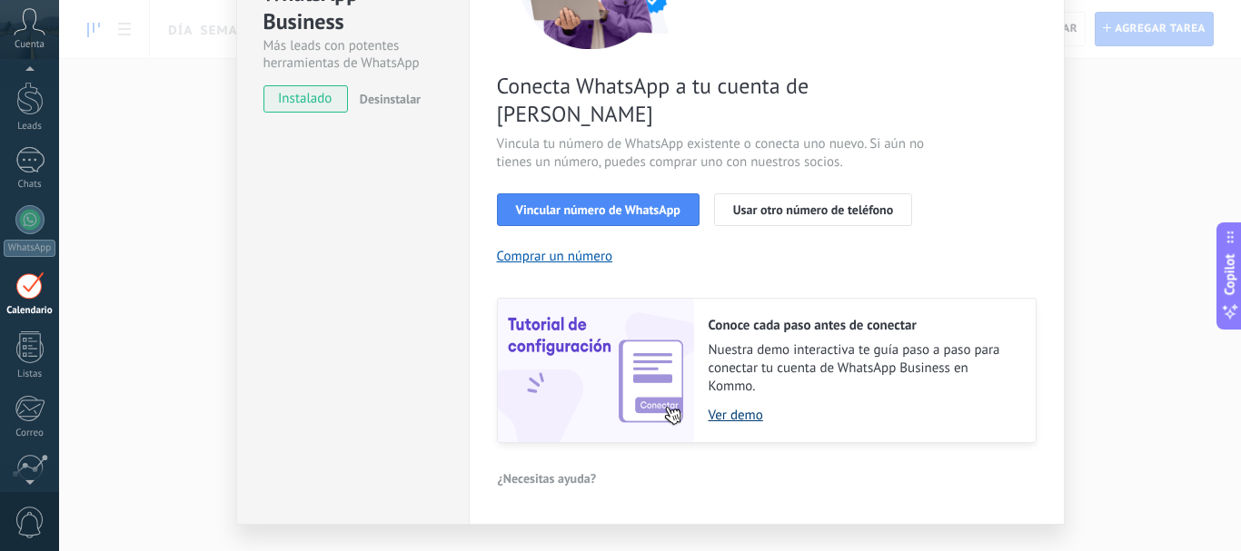
click at [740, 407] on link "Ver demo" at bounding box center [862, 415] width 309 height 17
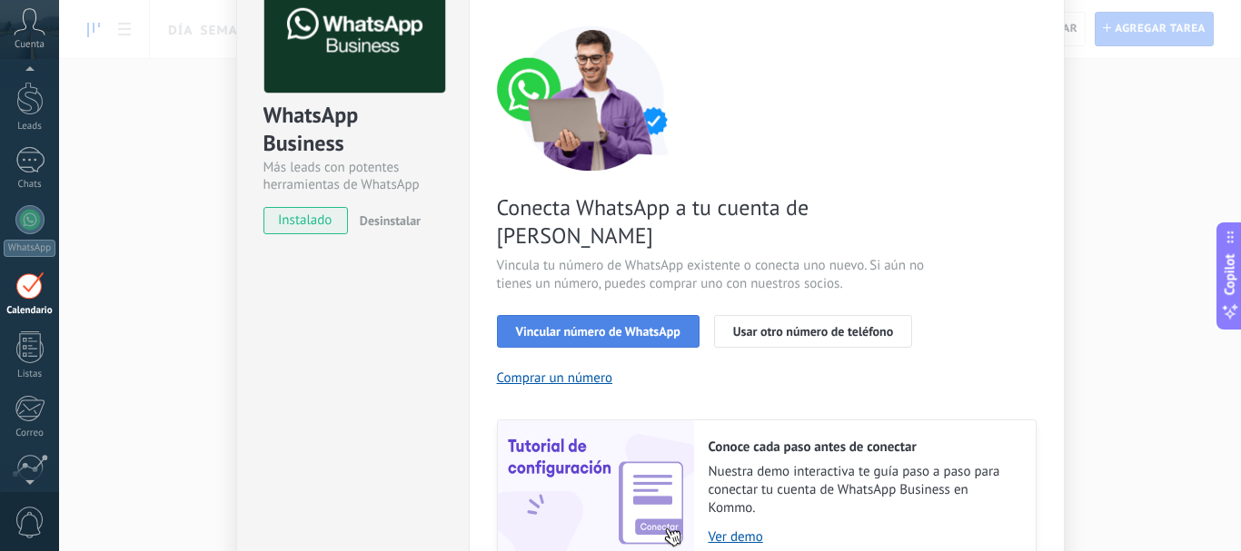
click at [566, 325] on span "Vincular número de WhatsApp" at bounding box center [598, 331] width 164 height 13
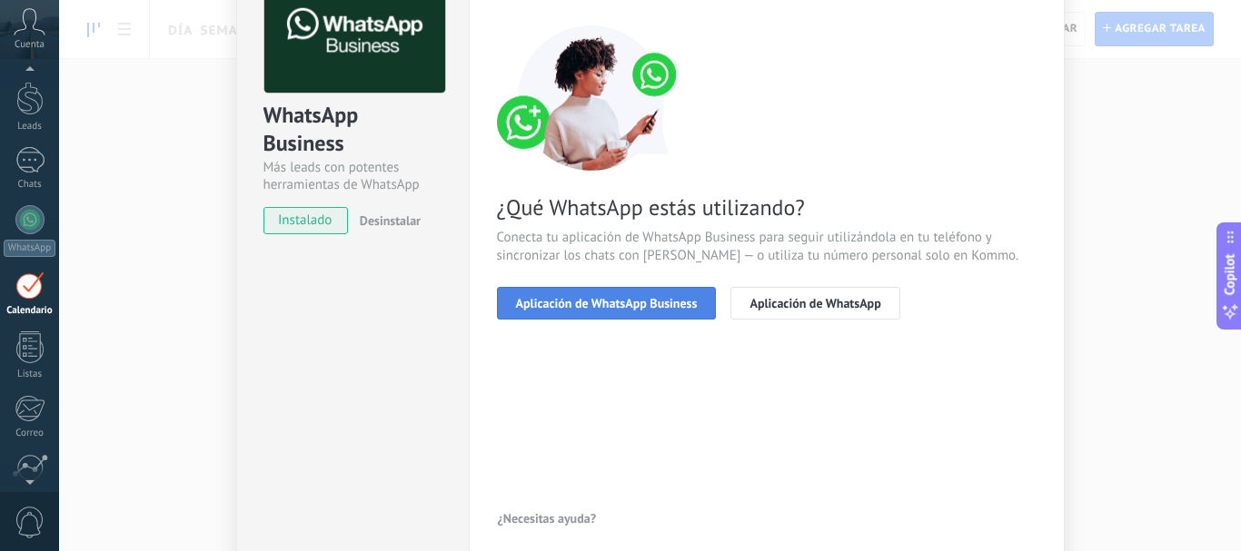
click at [574, 305] on span "Aplicación de WhatsApp Business" at bounding box center [607, 303] width 182 height 13
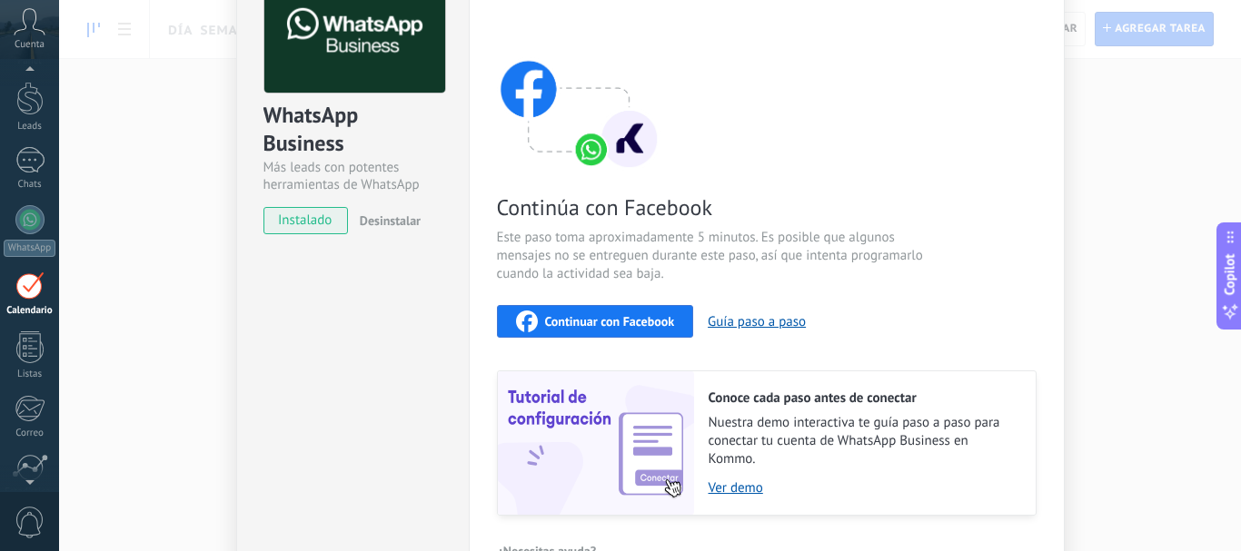
click at [588, 319] on span "Continuar con Facebook" at bounding box center [610, 321] width 130 height 13
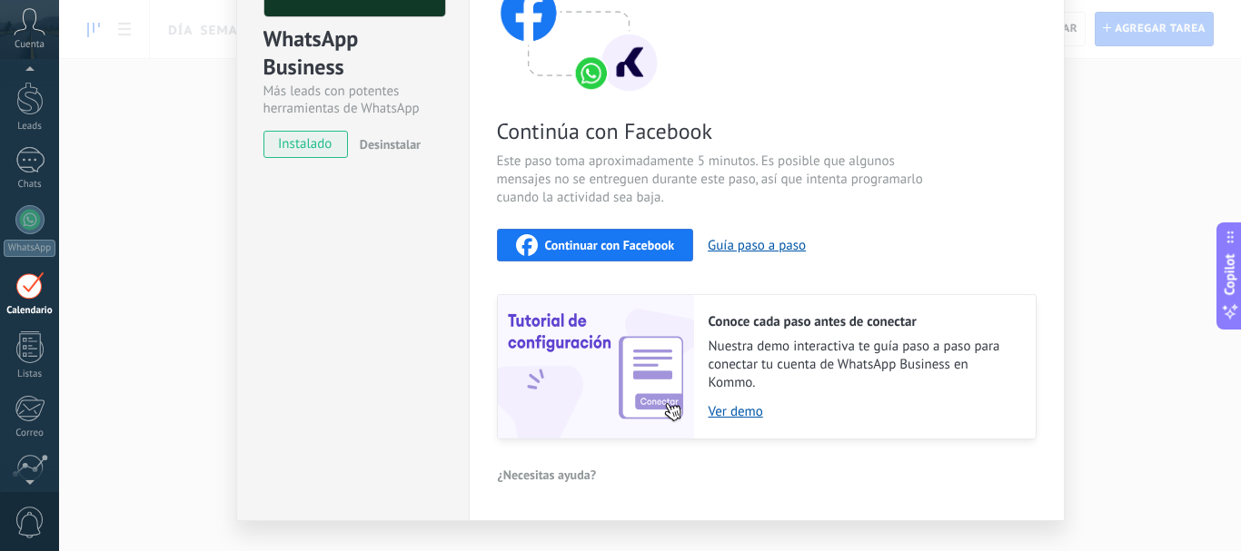
scroll to position [234, 0]
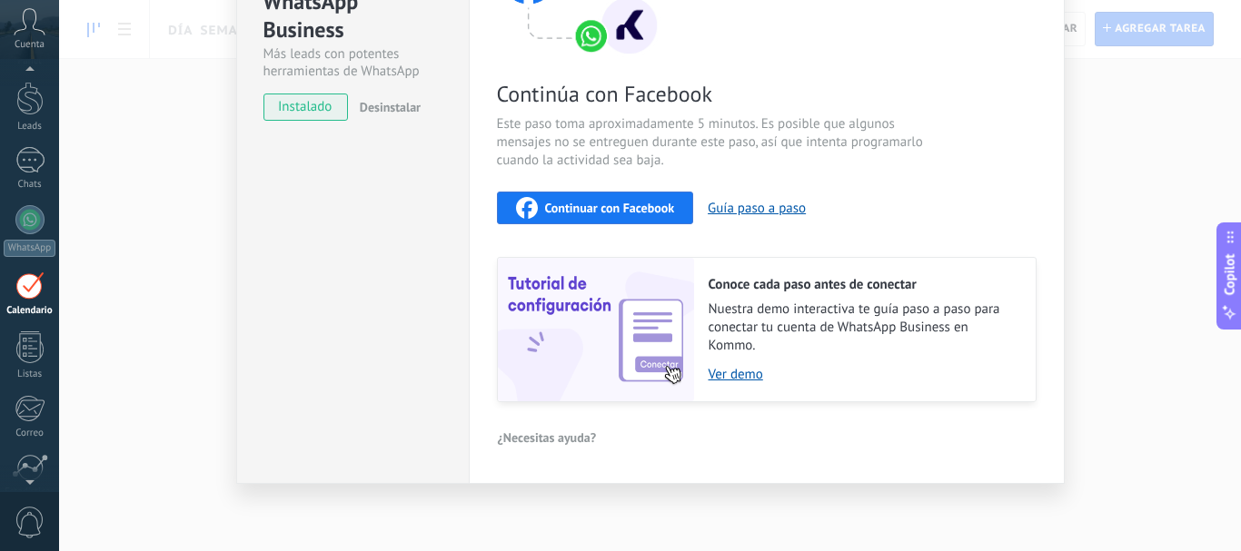
click at [609, 196] on button "Continuar con Facebook" at bounding box center [595, 208] width 197 height 33
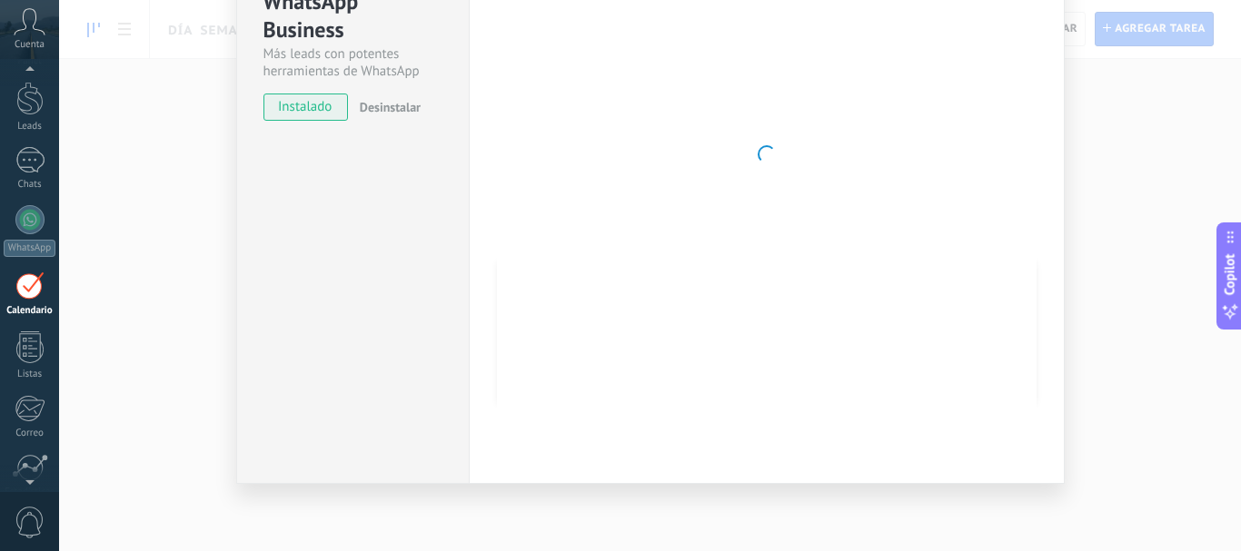
scroll to position [0, 0]
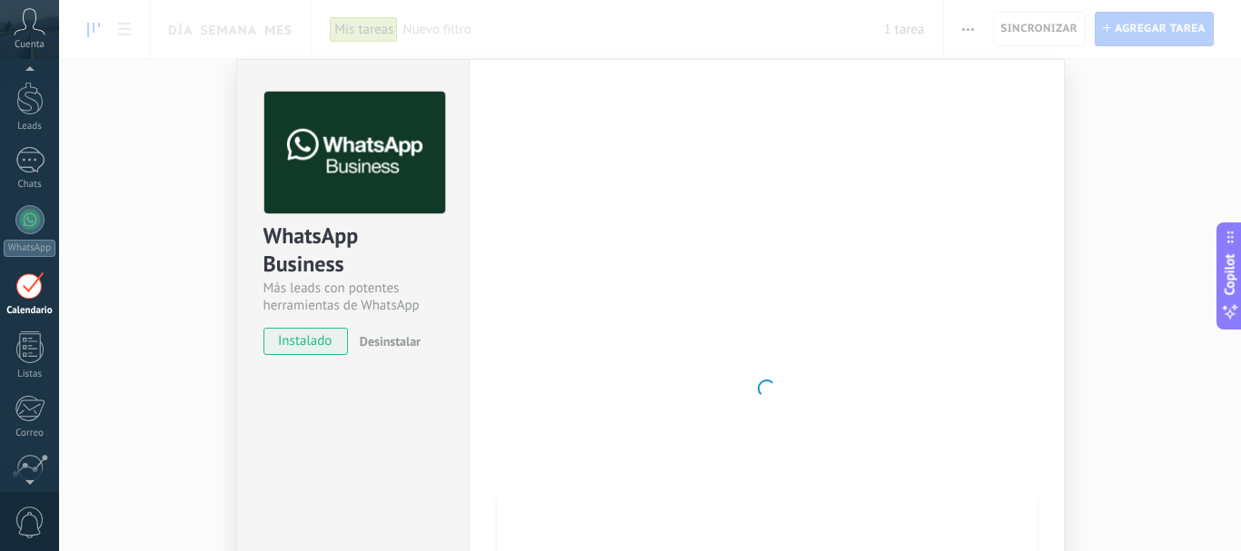
click at [1116, 144] on div "WhatsApp Business Más leads con potentes herramientas de WhatsApp instalado Des…" at bounding box center [650, 275] width 1182 height 551
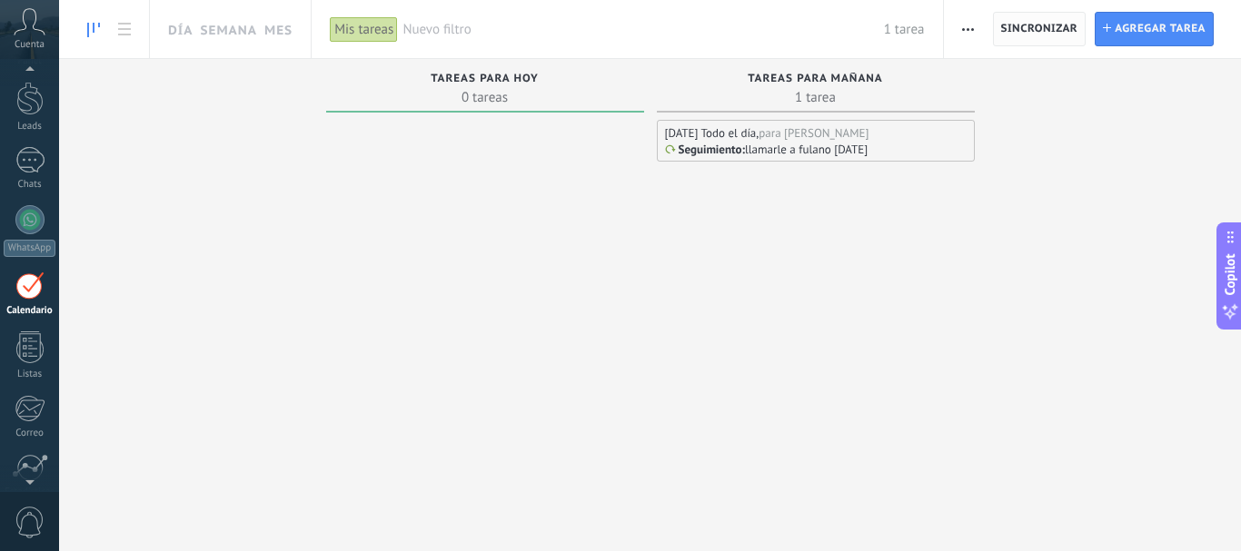
click at [1032, 27] on span "Sincronizar" at bounding box center [1039, 29] width 77 height 11
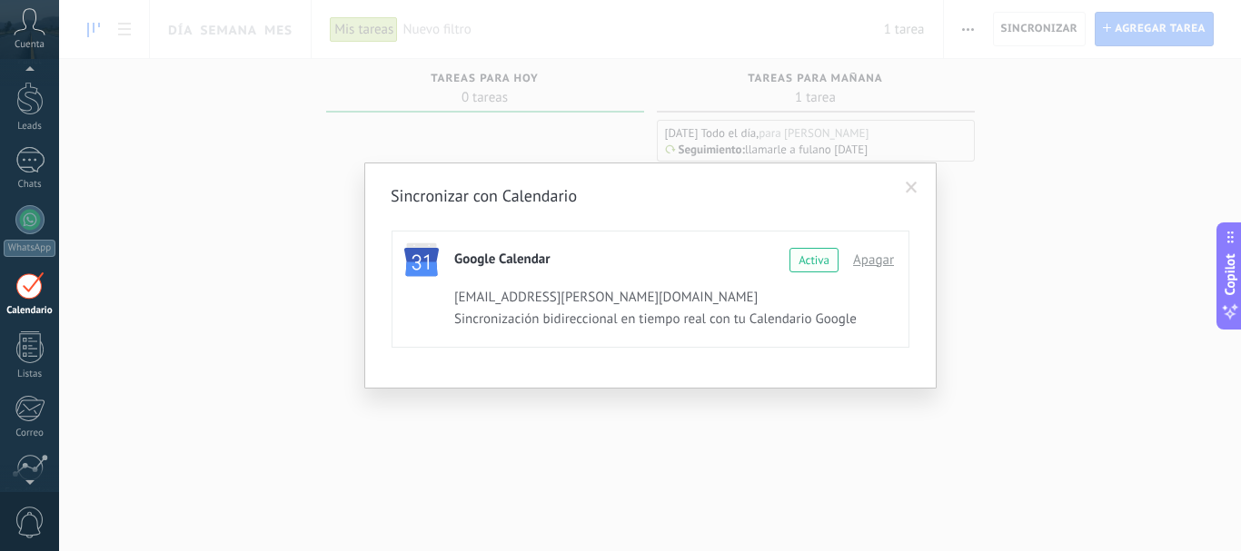
click at [802, 264] on div "Activa" at bounding box center [813, 260] width 49 height 25
click at [910, 192] on span at bounding box center [911, 188] width 12 height 13
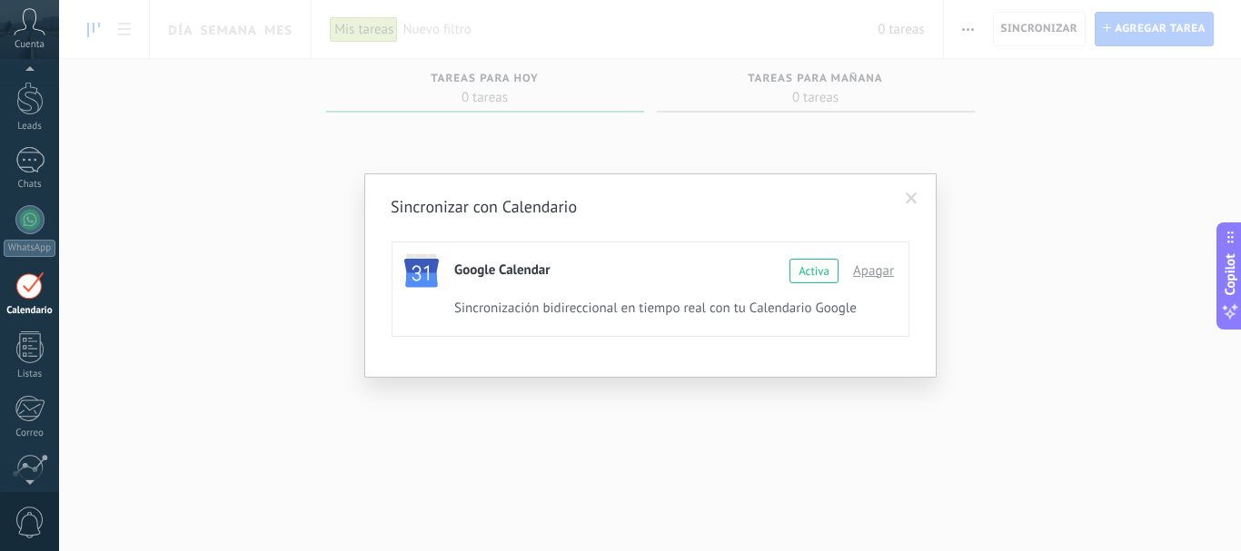
click at [907, 201] on span at bounding box center [911, 199] width 12 height 13
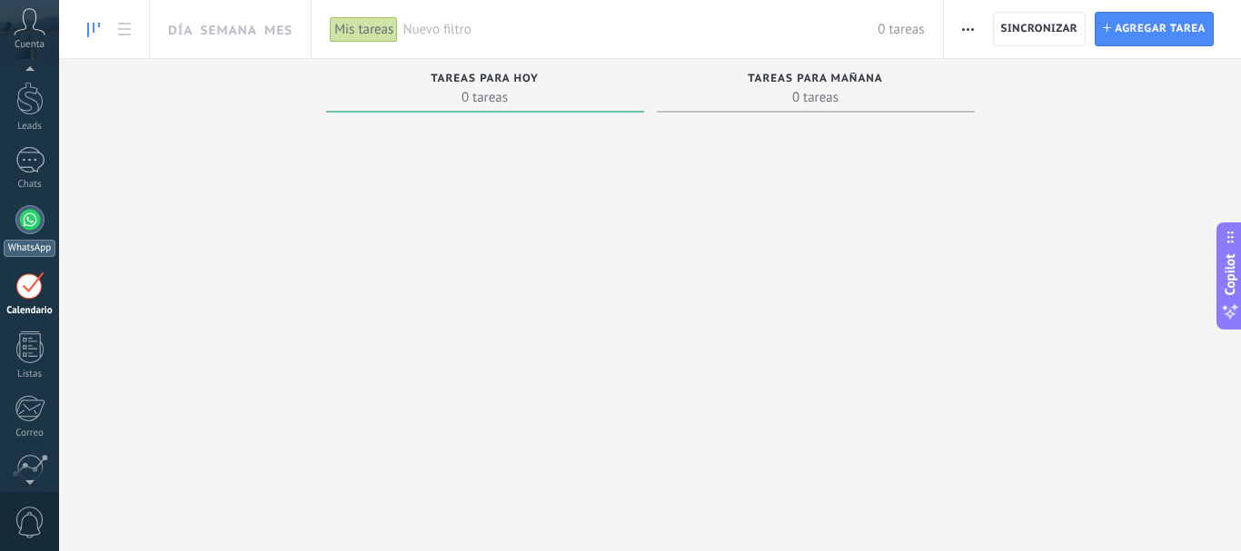
click at [23, 224] on div at bounding box center [29, 219] width 29 height 29
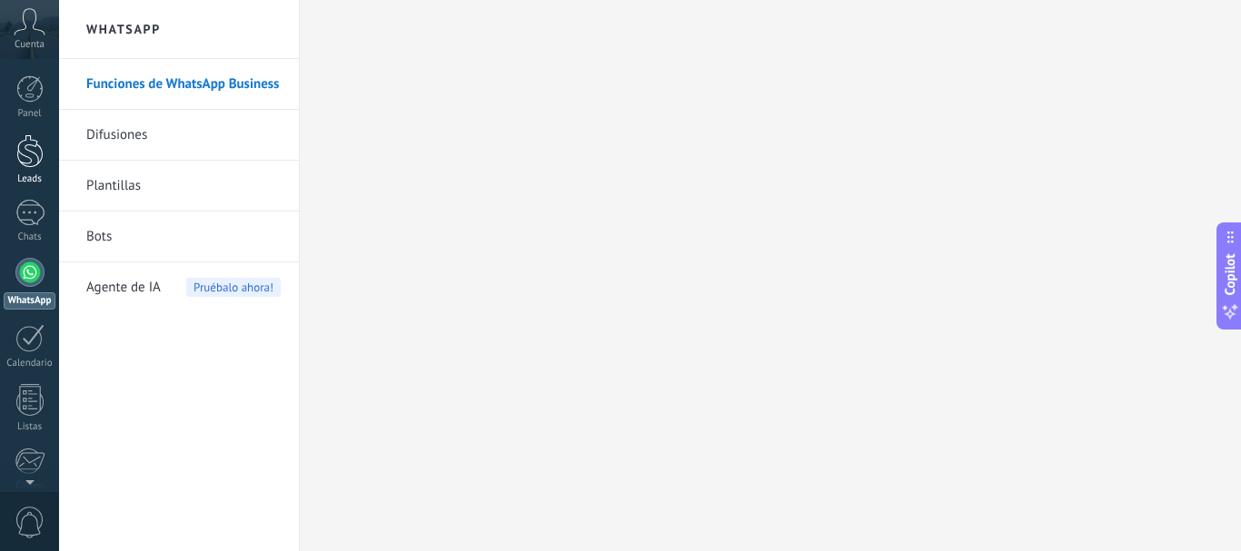
click at [32, 164] on div at bounding box center [29, 151] width 27 height 34
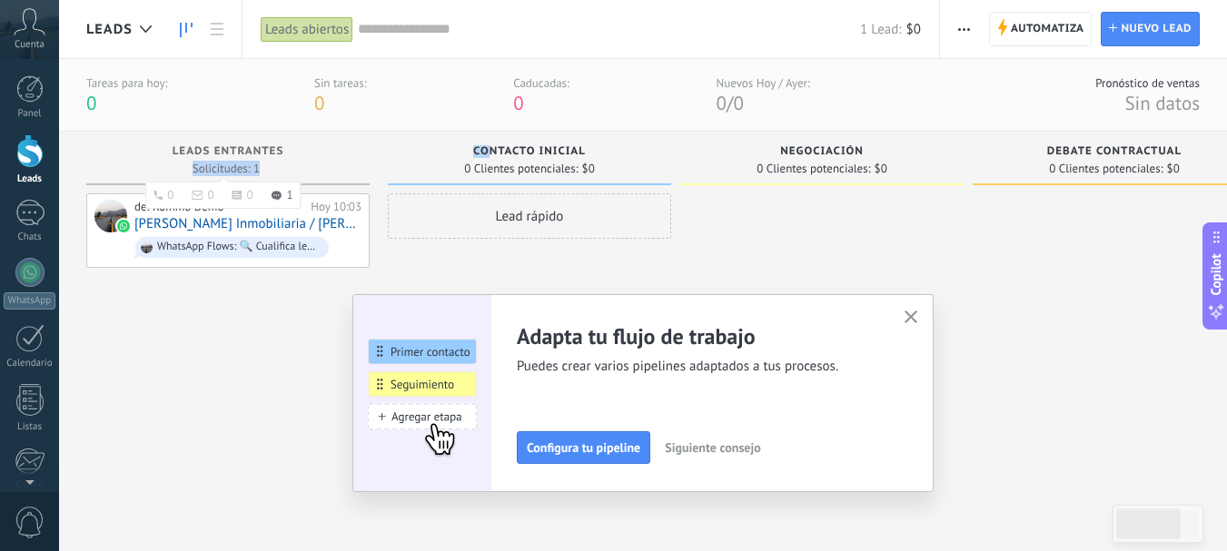
drag, startPoint x: 493, startPoint y: 145, endPoint x: 368, endPoint y: 146, distance: 125.3
click at [368, 146] on div "Leads Entrantes Solicitudes: 1 0 0 0 1 0 0 0 1 de: Kommo Demo [DATE] 10:03 [PER…" at bounding box center [830, 320] width 1489 height 376
click at [538, 157] on span "Contacto inicial" at bounding box center [529, 151] width 113 height 13
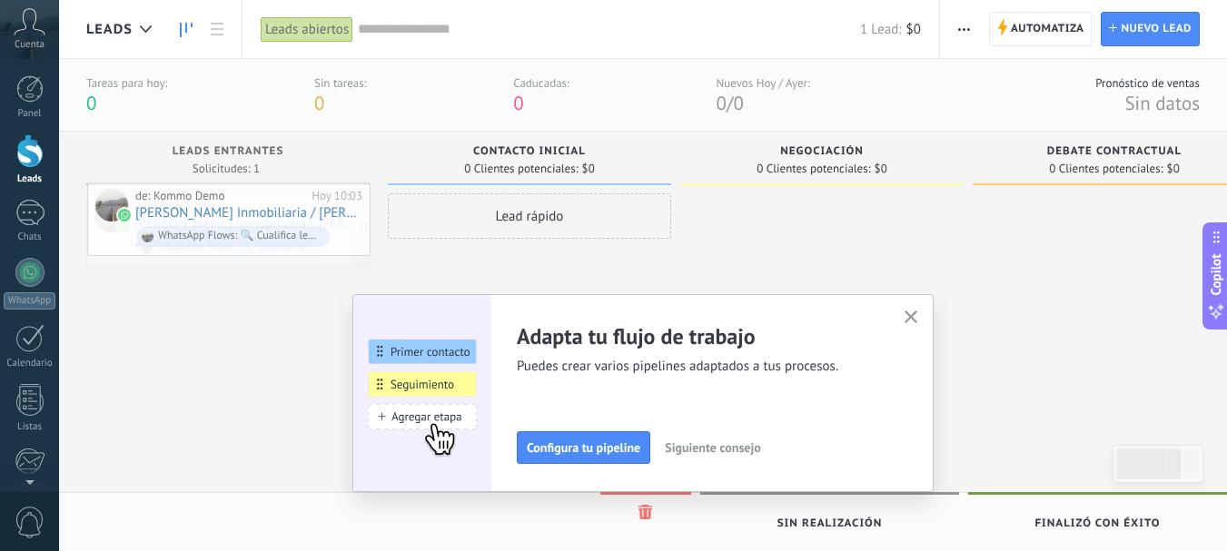
drag, startPoint x: 272, startPoint y: 213, endPoint x: 272, endPoint y: 203, distance: 10.0
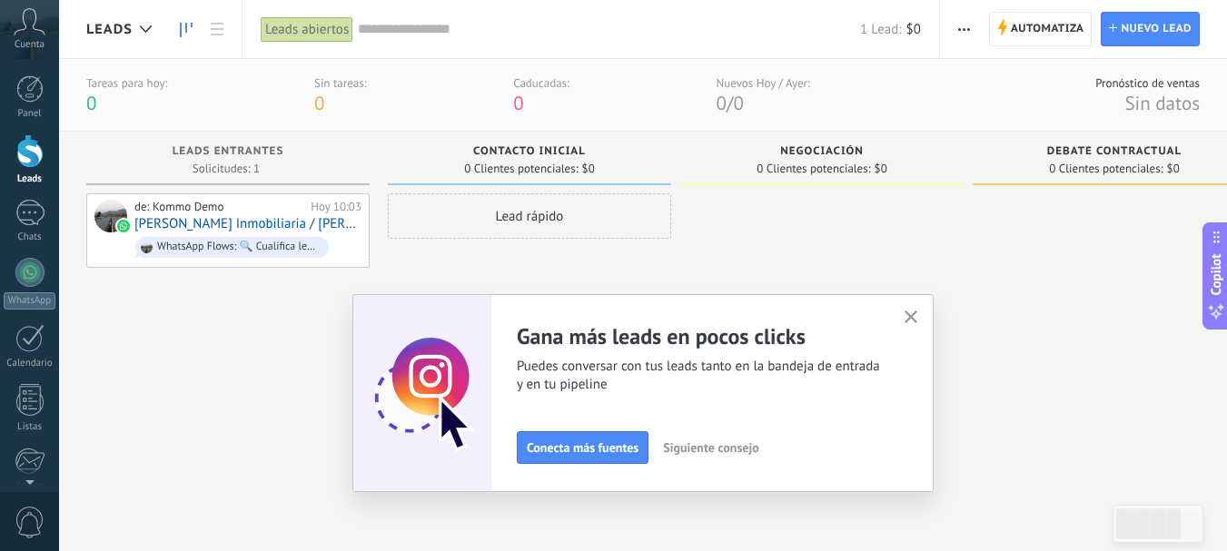
click at [916, 312] on icon "button" at bounding box center [912, 318] width 14 height 14
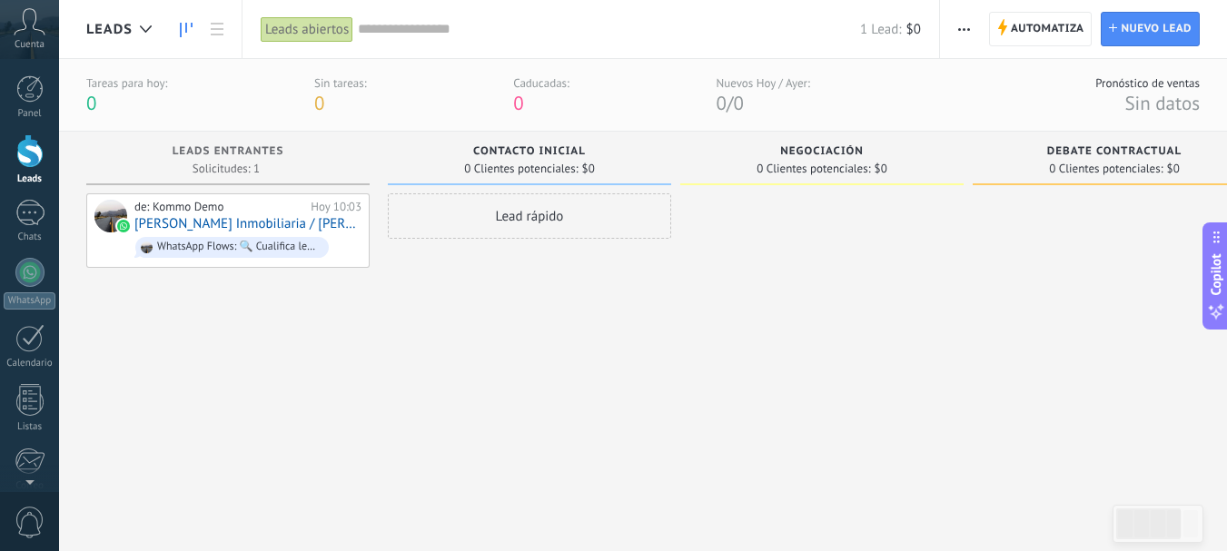
click at [598, 155] on div "Contacto inicial" at bounding box center [529, 152] width 265 height 15
click at [539, 164] on span "0 Clientes potenciales:" at bounding box center [521, 168] width 114 height 11
click at [539, 153] on span "Contacto inicial" at bounding box center [529, 151] width 113 height 13
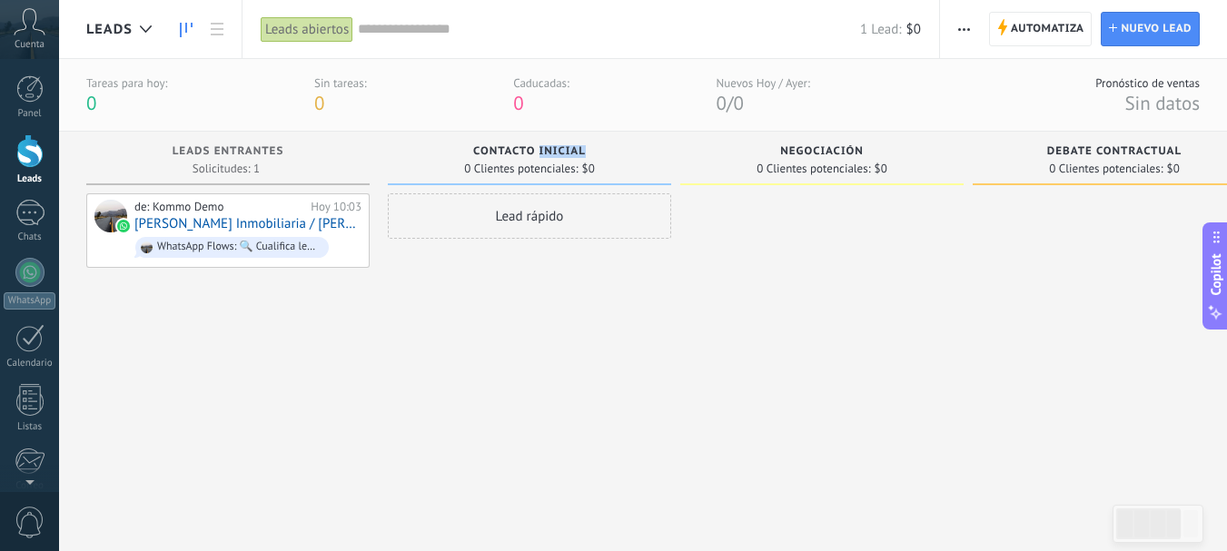
click at [958, 31] on span "button" at bounding box center [964, 29] width 12 height 35
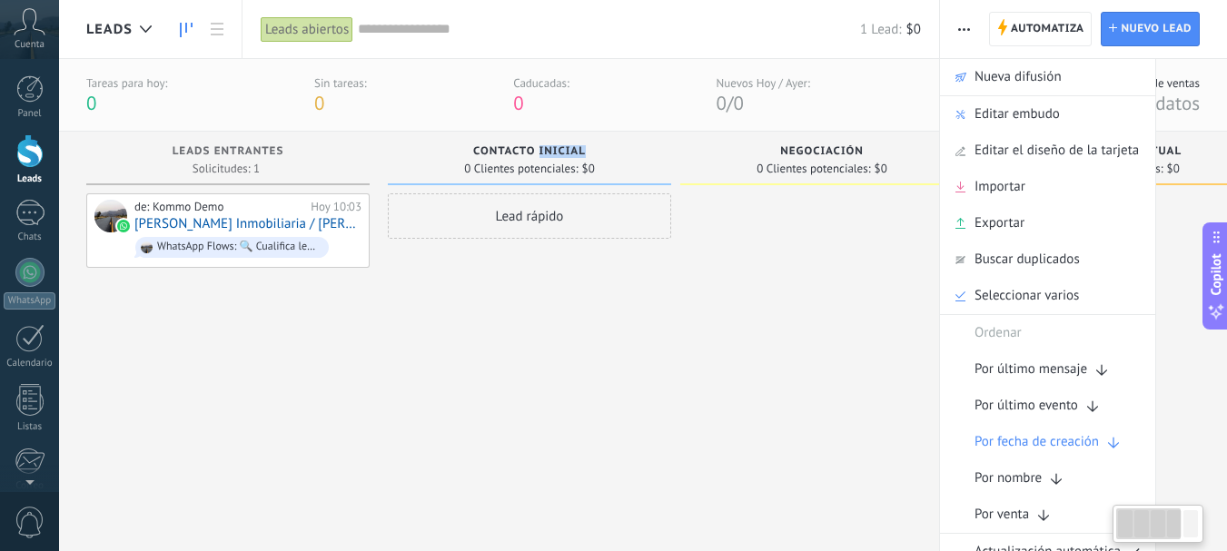
click at [246, 366] on div "de: Kommo Demo [DATE] 10:03 [PERSON_NAME] Inmobiliaria / [PERSON_NAME] WhatsApp…" at bounding box center [227, 350] width 283 height 314
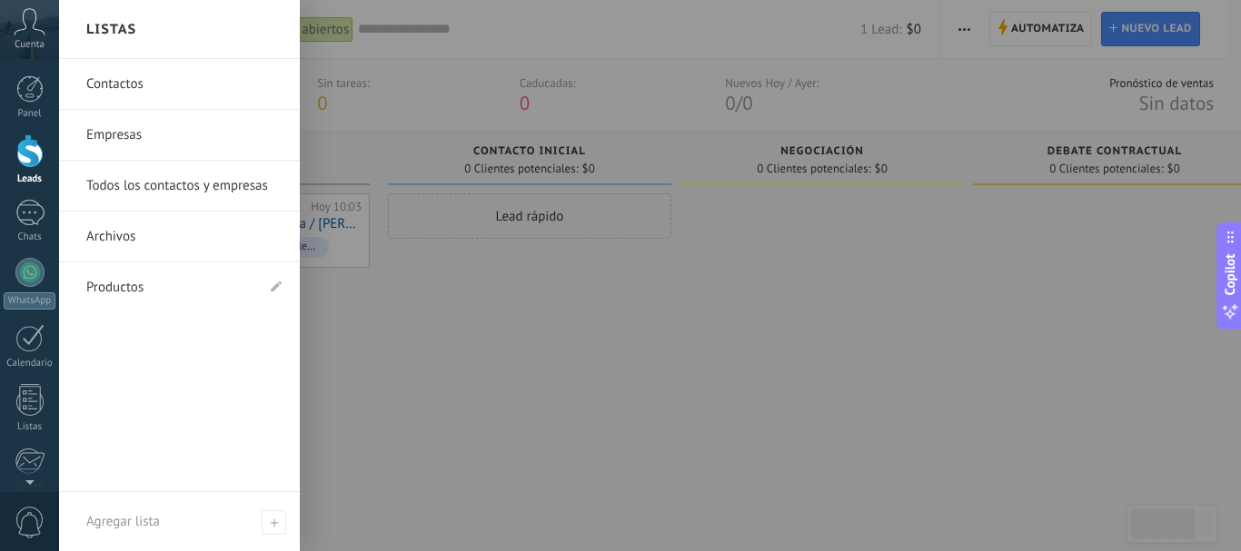
click at [172, 191] on link "Todos los contactos y empresas" at bounding box center [183, 186] width 195 height 51
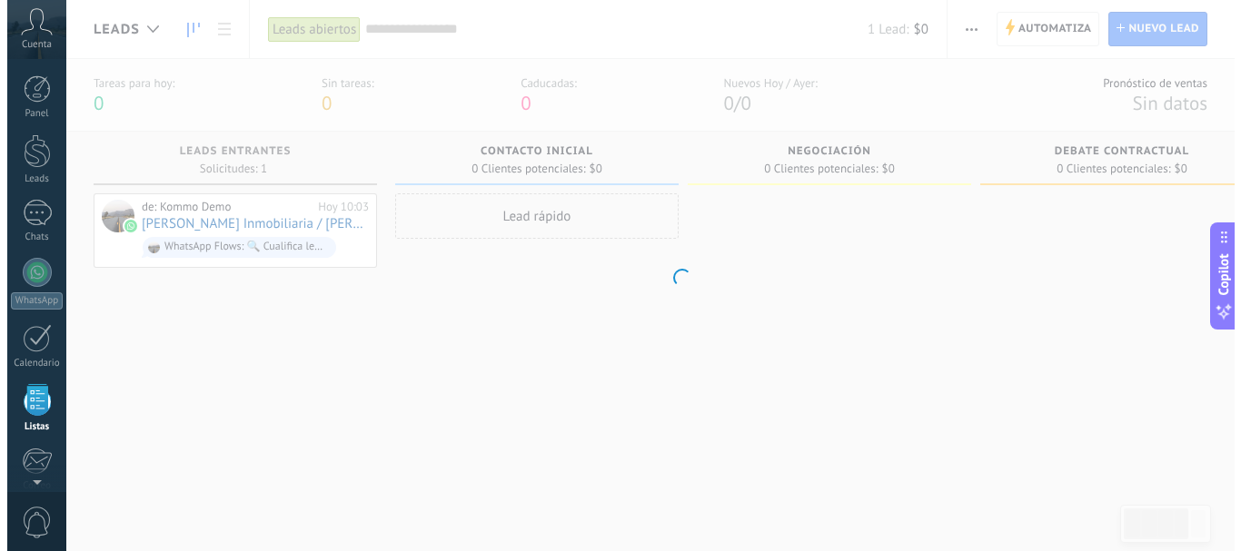
scroll to position [113, 0]
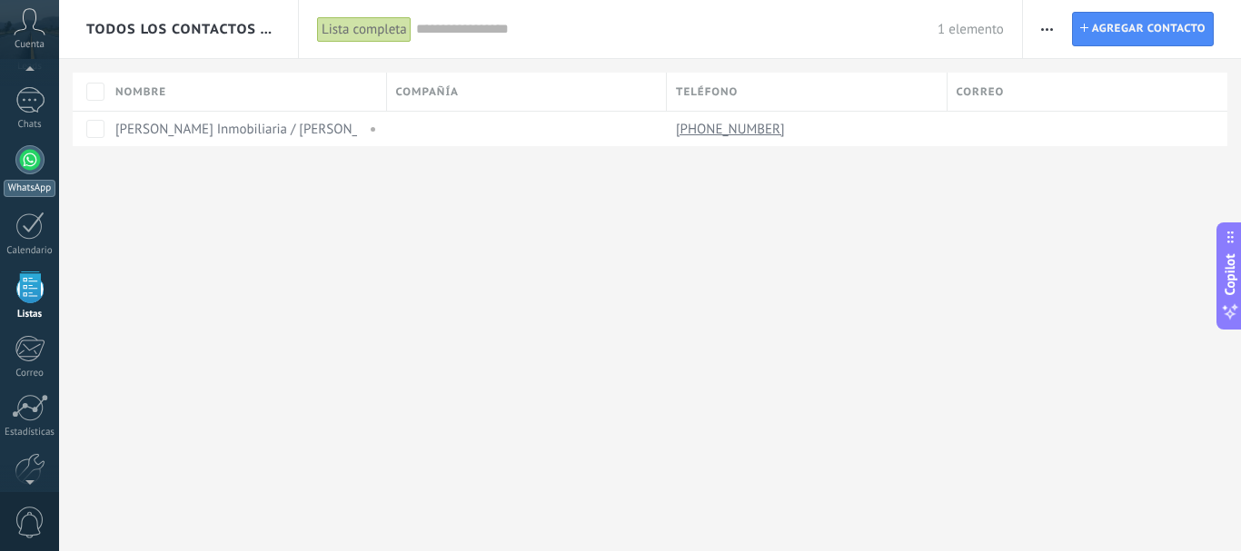
click at [31, 172] on div at bounding box center [29, 159] width 29 height 29
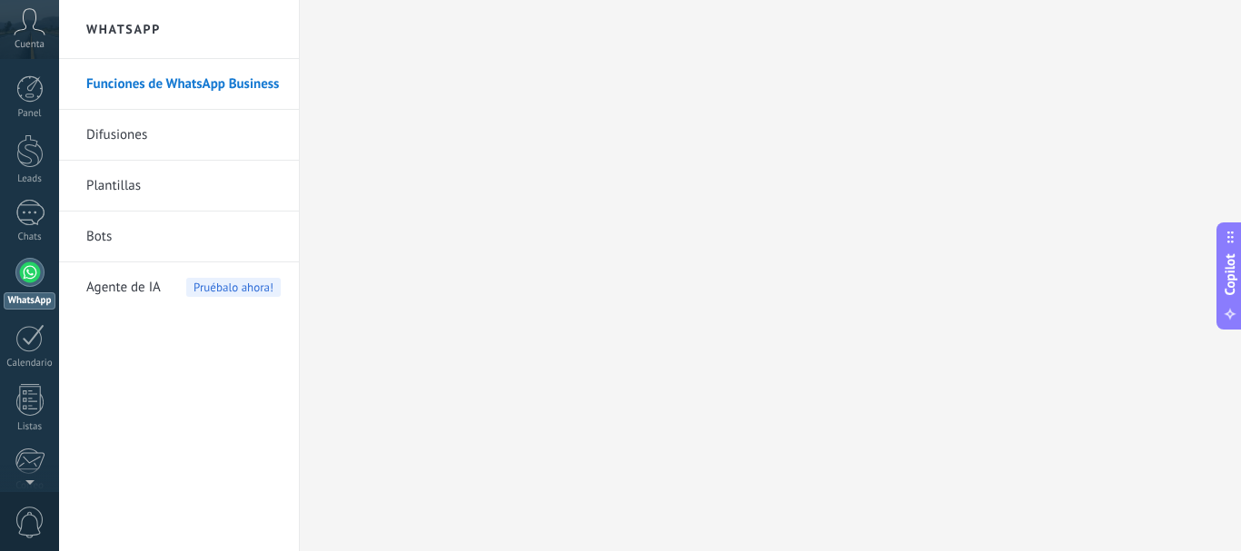
click at [1237, 301] on div "Copilot" at bounding box center [1230, 276] width 19 height 92
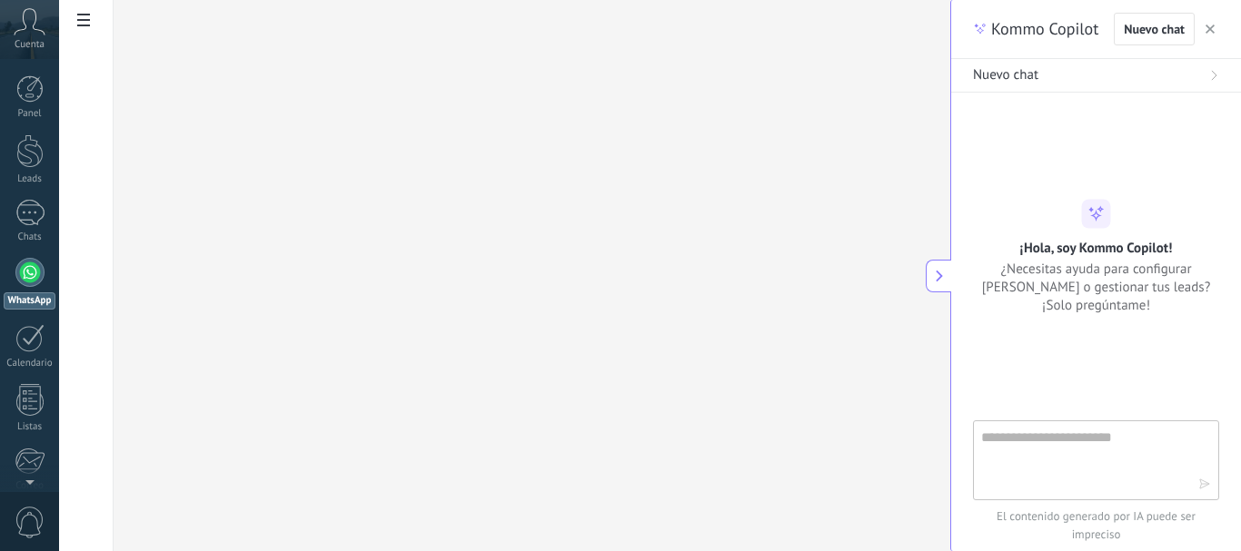
type textarea "**********"
click at [1033, 463] on textarea at bounding box center [1083, 459] width 204 height 65
type textarea "**********"
